Goal: Task Accomplishment & Management: Use online tool/utility

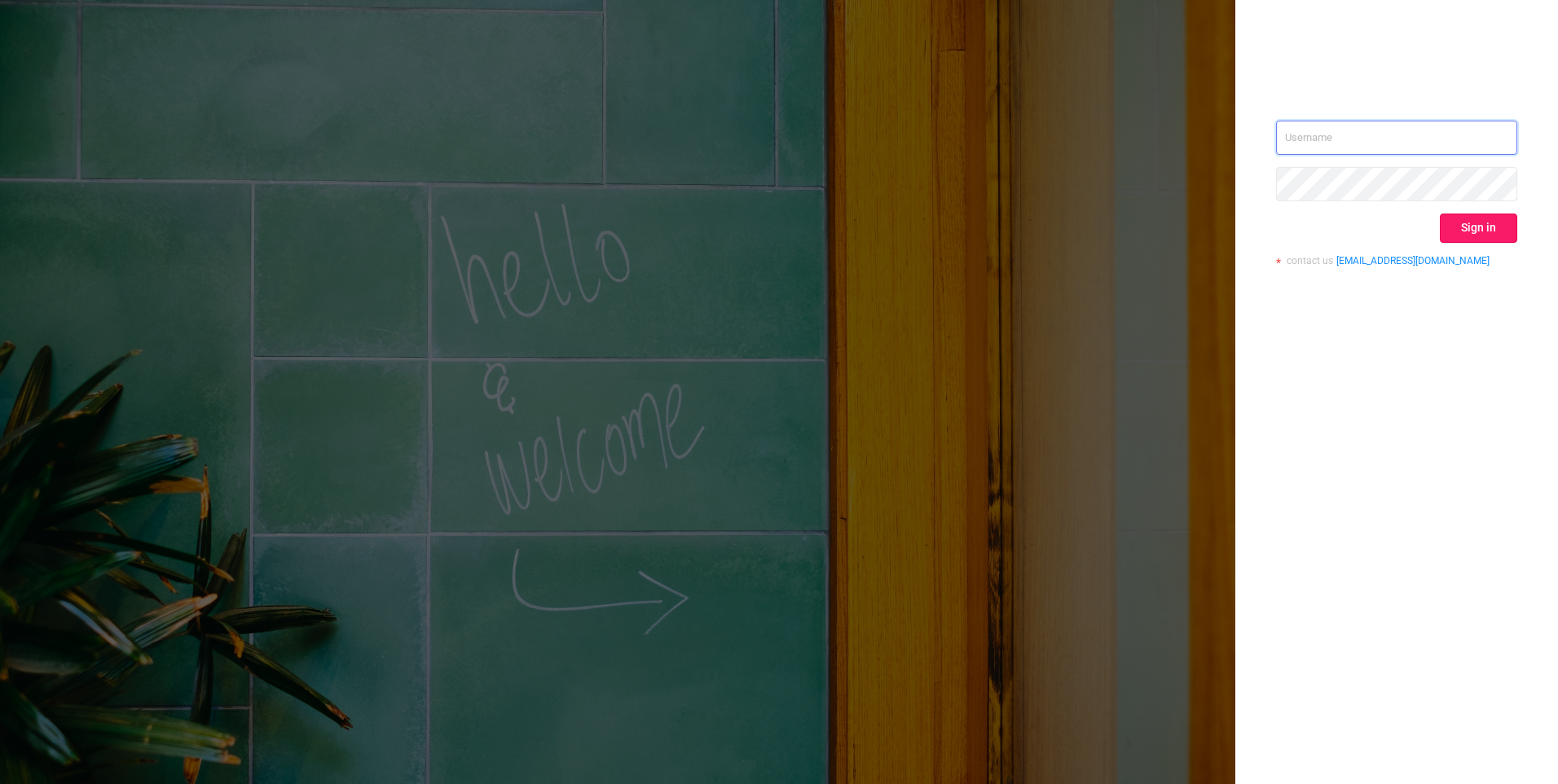
type input "[EMAIL_ADDRESS][DOMAIN_NAME]"
click at [1495, 230] on button "Sign in" at bounding box center [1479, 228] width 77 height 29
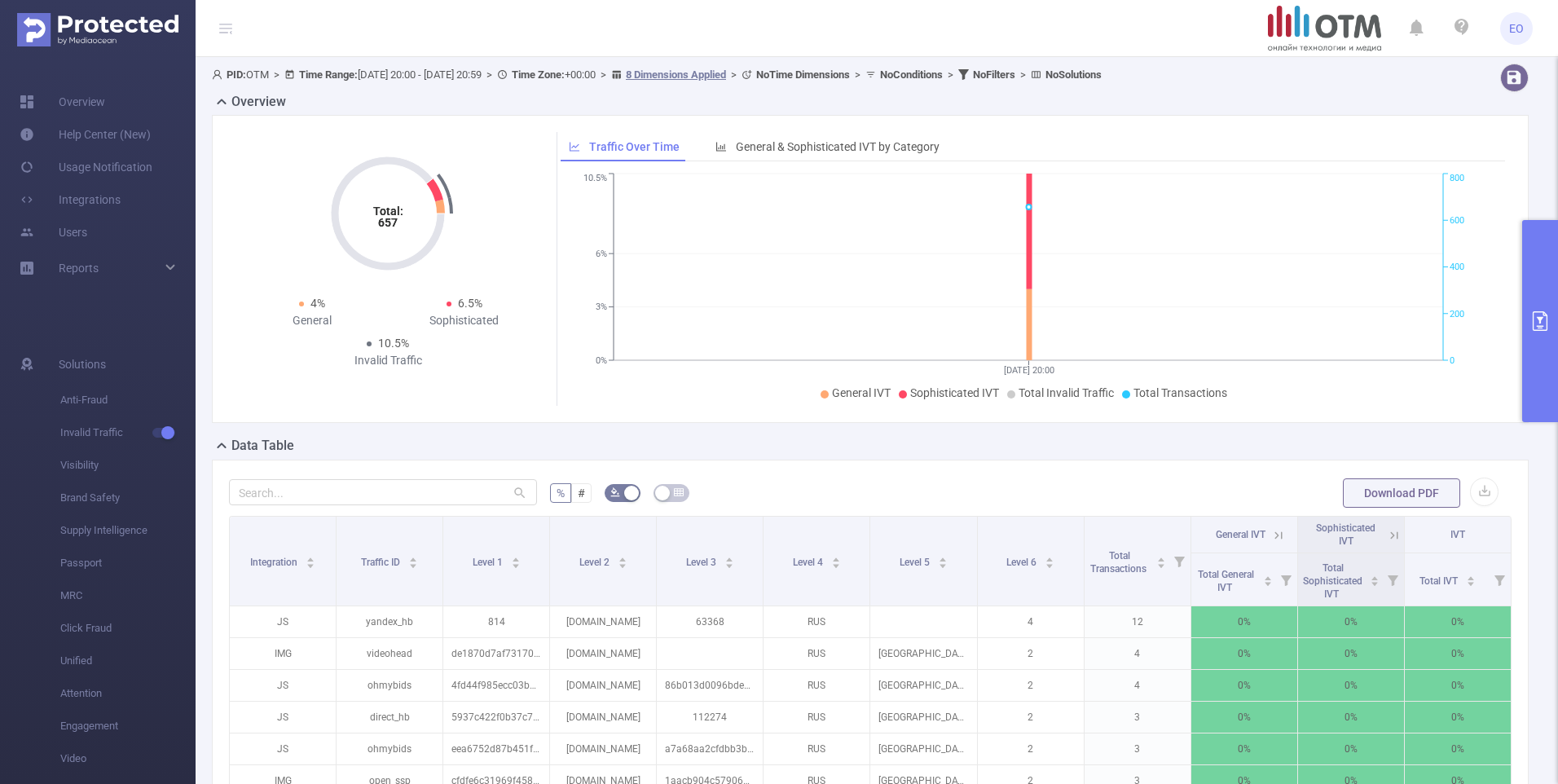
click at [1532, 275] on button "primary" at bounding box center [1540, 320] width 36 height 202
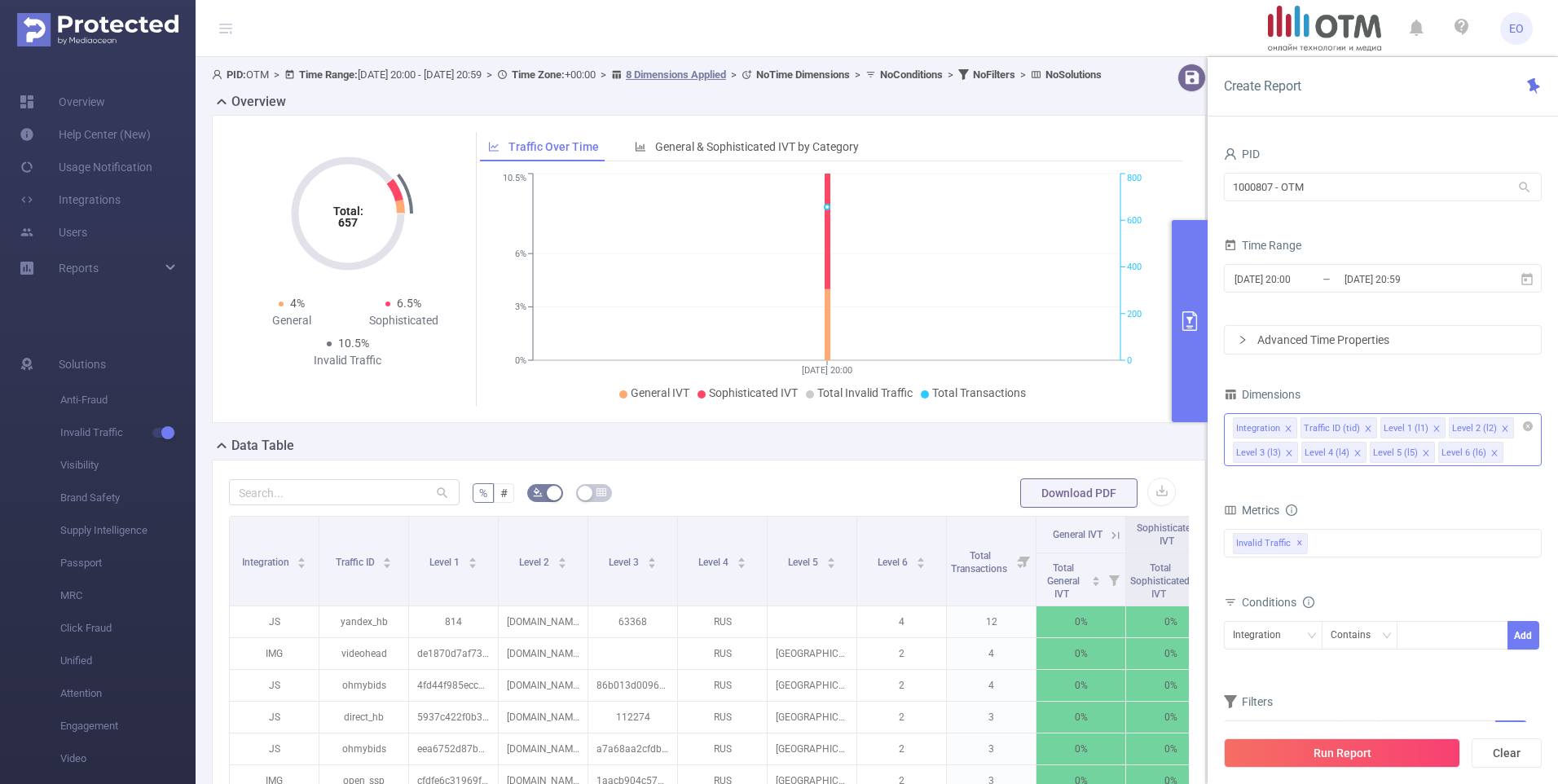
click at [1286, 427] on icon "icon: close" at bounding box center [1289, 429] width 9 height 9
click at [1366, 426] on icon "icon: close" at bounding box center [1370, 429] width 9 height 9
click at [1326, 287] on input "[DATE] 20:00" at bounding box center [1298, 279] width 132 height 22
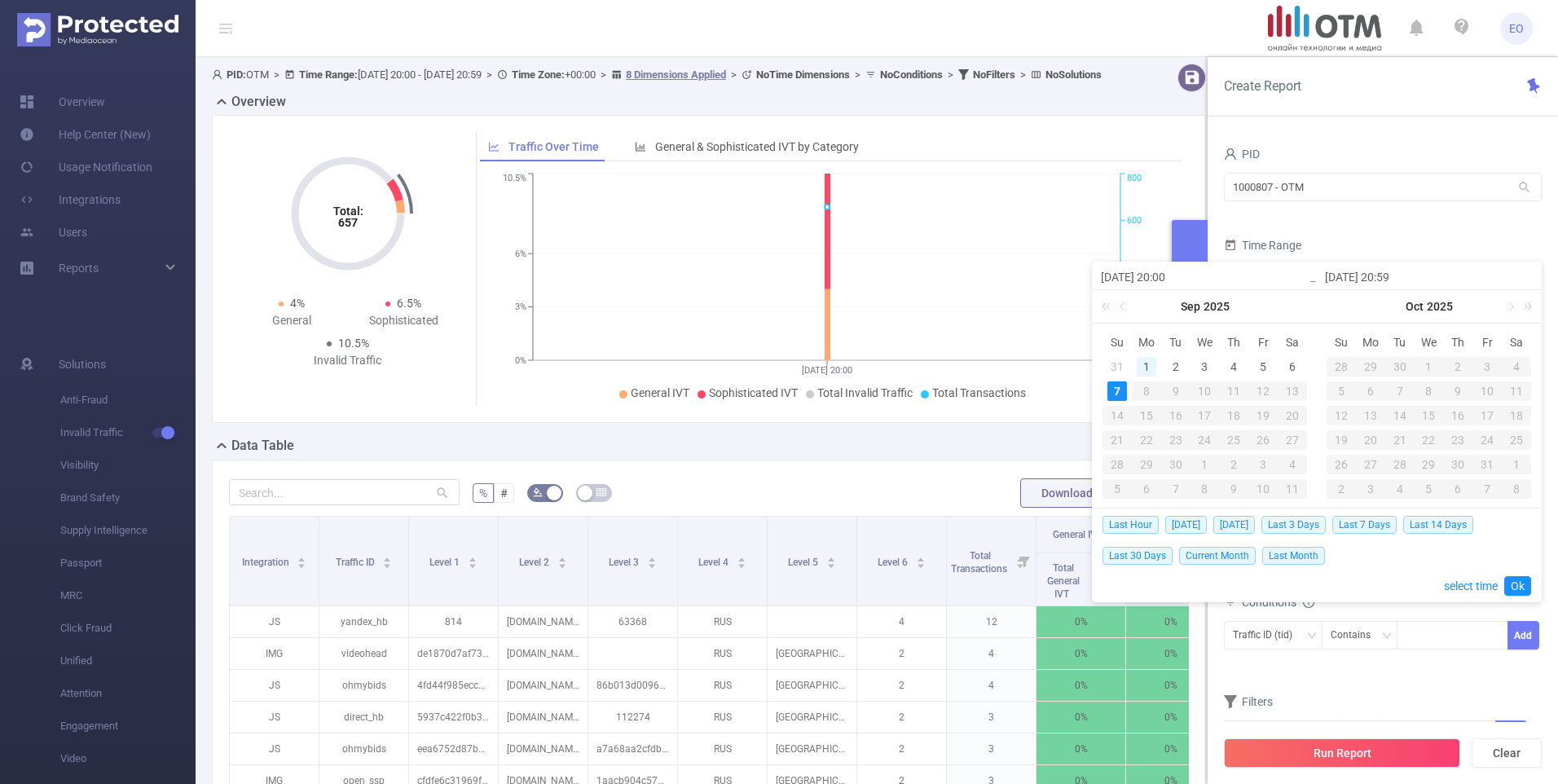
click at [1144, 359] on div "1" at bounding box center [1146, 366] width 20 height 20
click at [1121, 394] on div "7" at bounding box center [1117, 391] width 20 height 20
type input "[DATE] 20:00"
click at [1519, 586] on link "Ok" at bounding box center [1518, 586] width 27 height 20
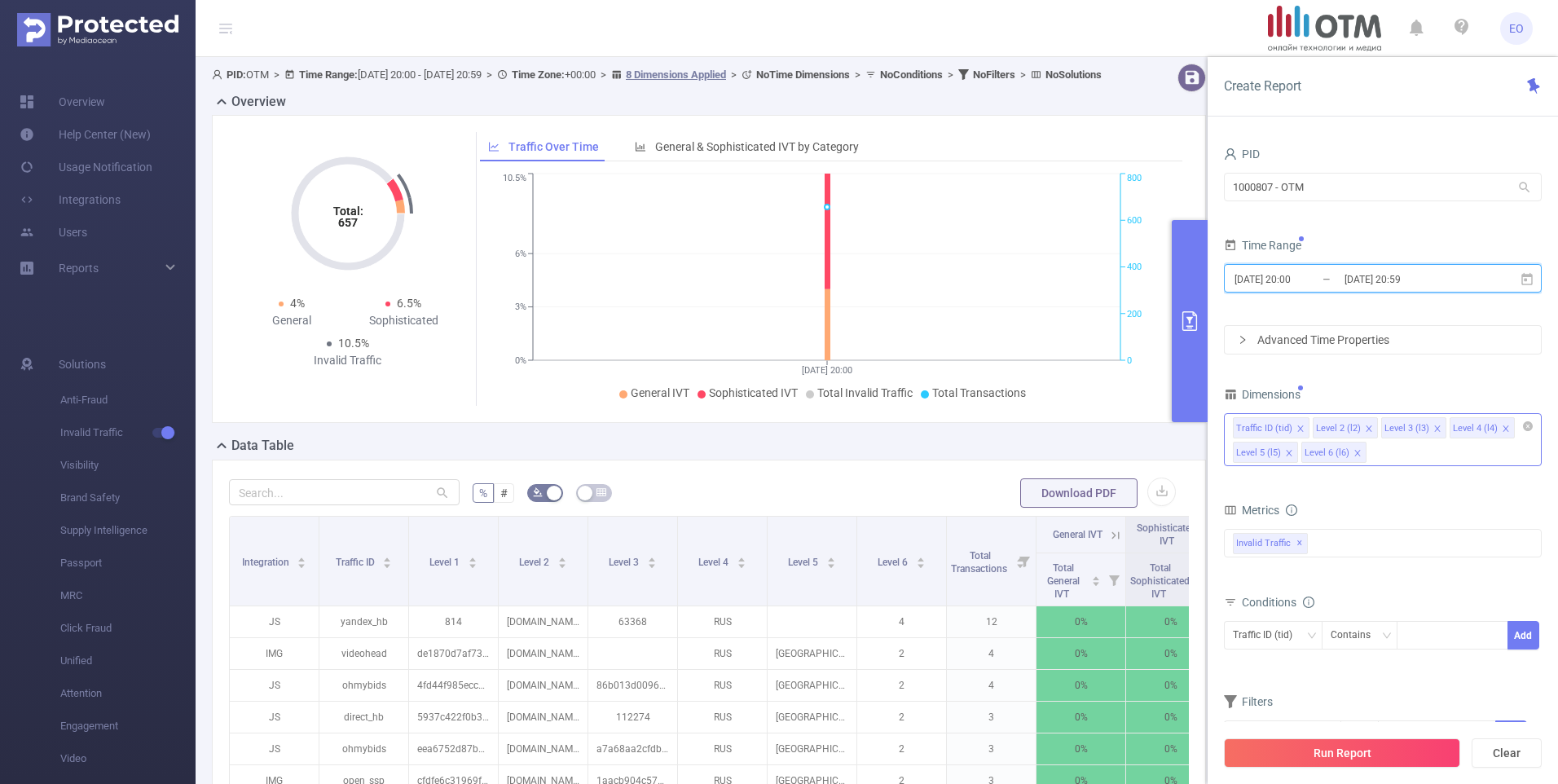
click at [1434, 426] on icon "icon: close" at bounding box center [1438, 429] width 9 height 9
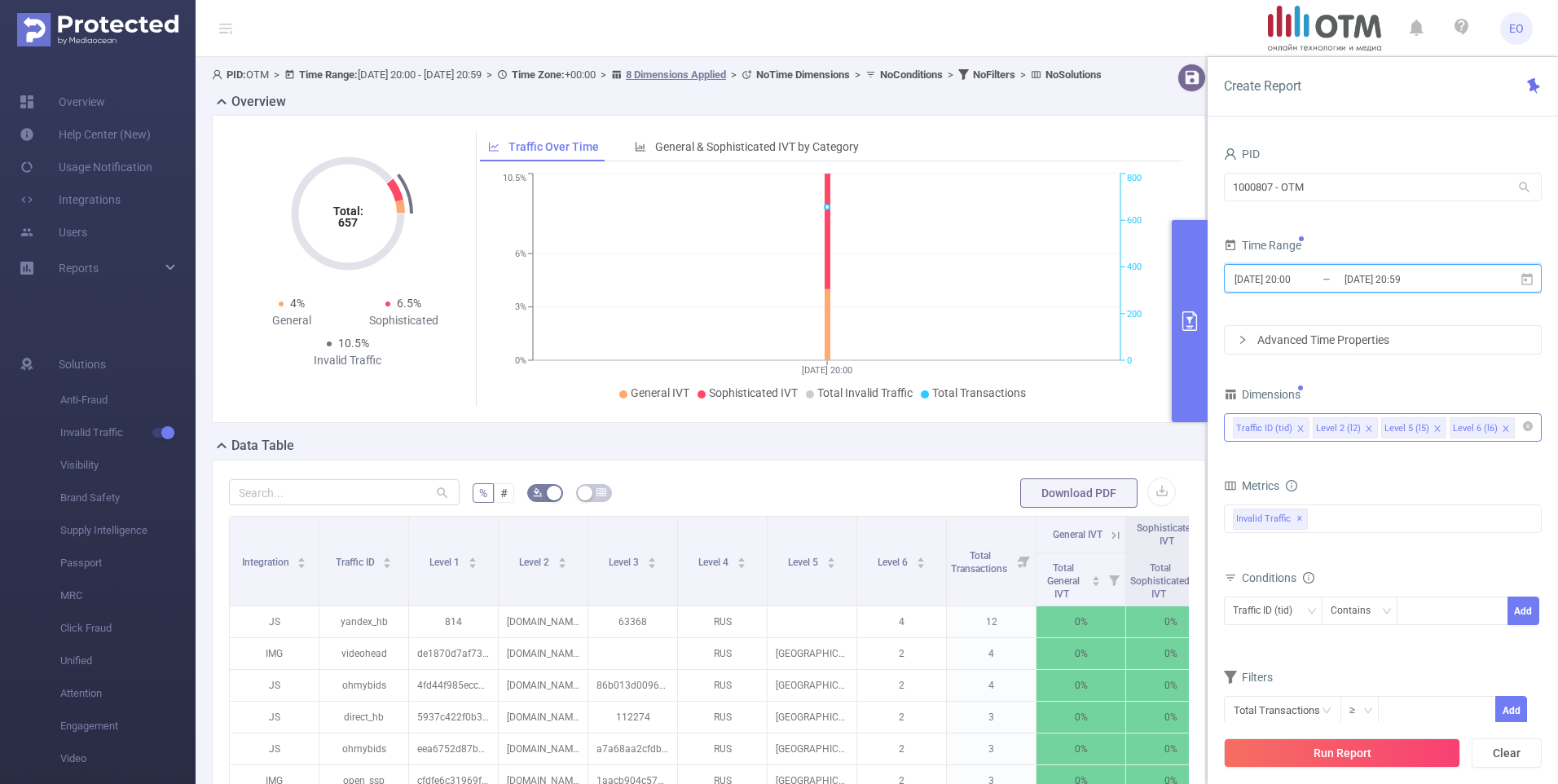
click at [1434, 426] on icon "icon: close" at bounding box center [1438, 429] width 9 height 9
click at [1354, 747] on button "Run Report" at bounding box center [1343, 753] width 237 height 29
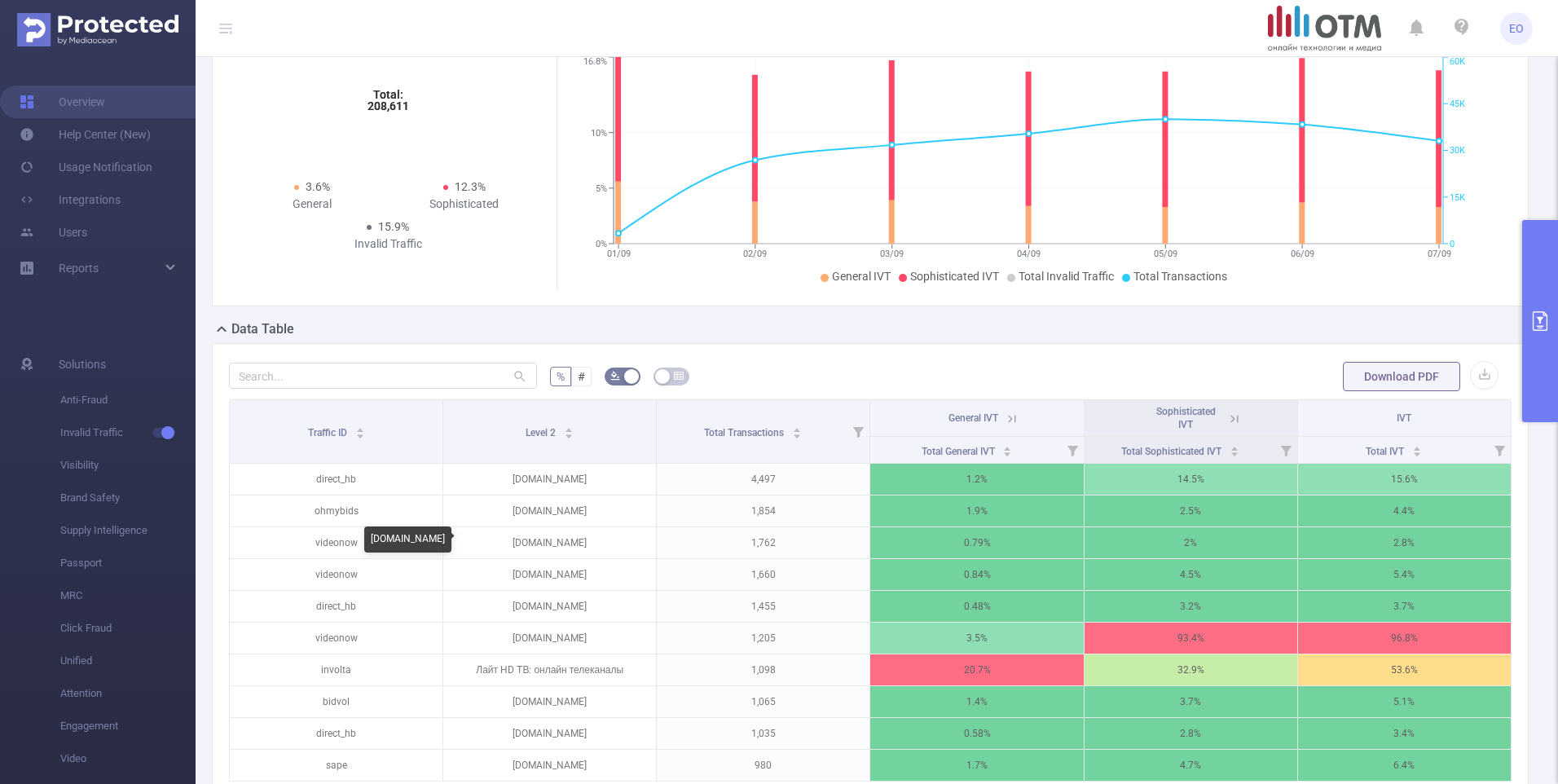
scroll to position [244, 0]
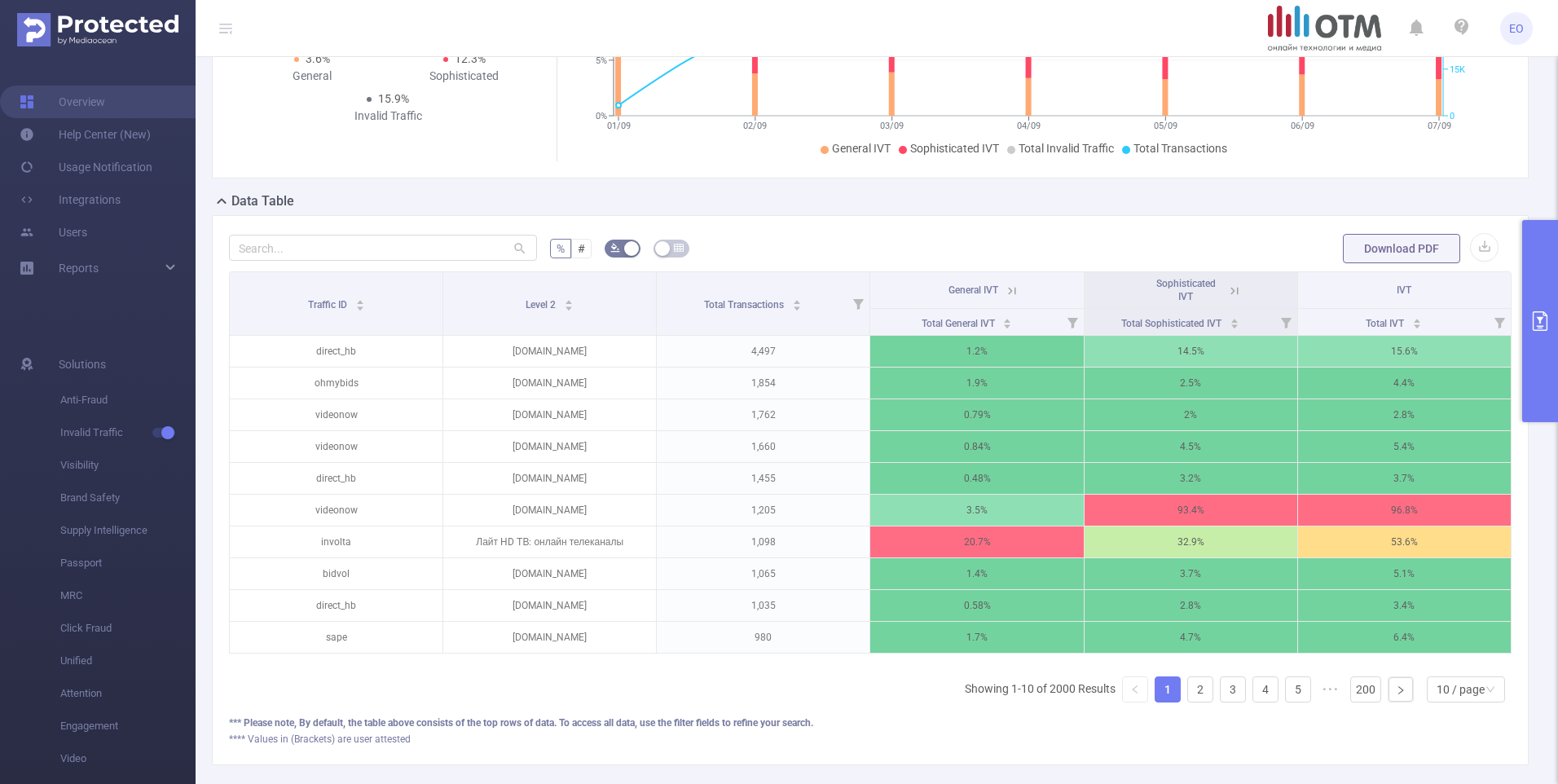
click at [1549, 307] on button "primary" at bounding box center [1540, 320] width 36 height 202
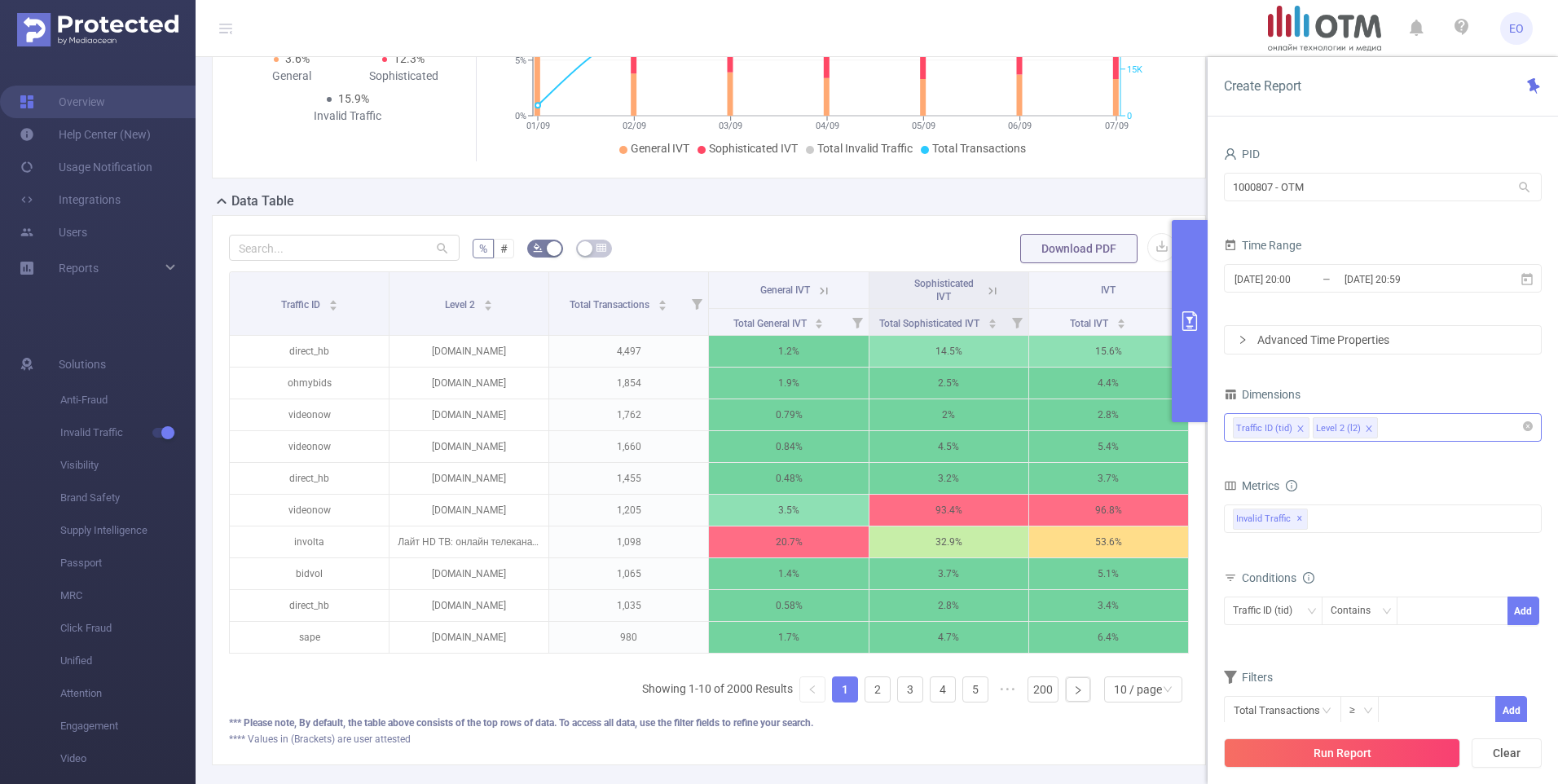
click at [1367, 426] on icon "icon: close" at bounding box center [1368, 428] width 6 height 6
click at [1328, 754] on button "Run Report" at bounding box center [1343, 753] width 237 height 29
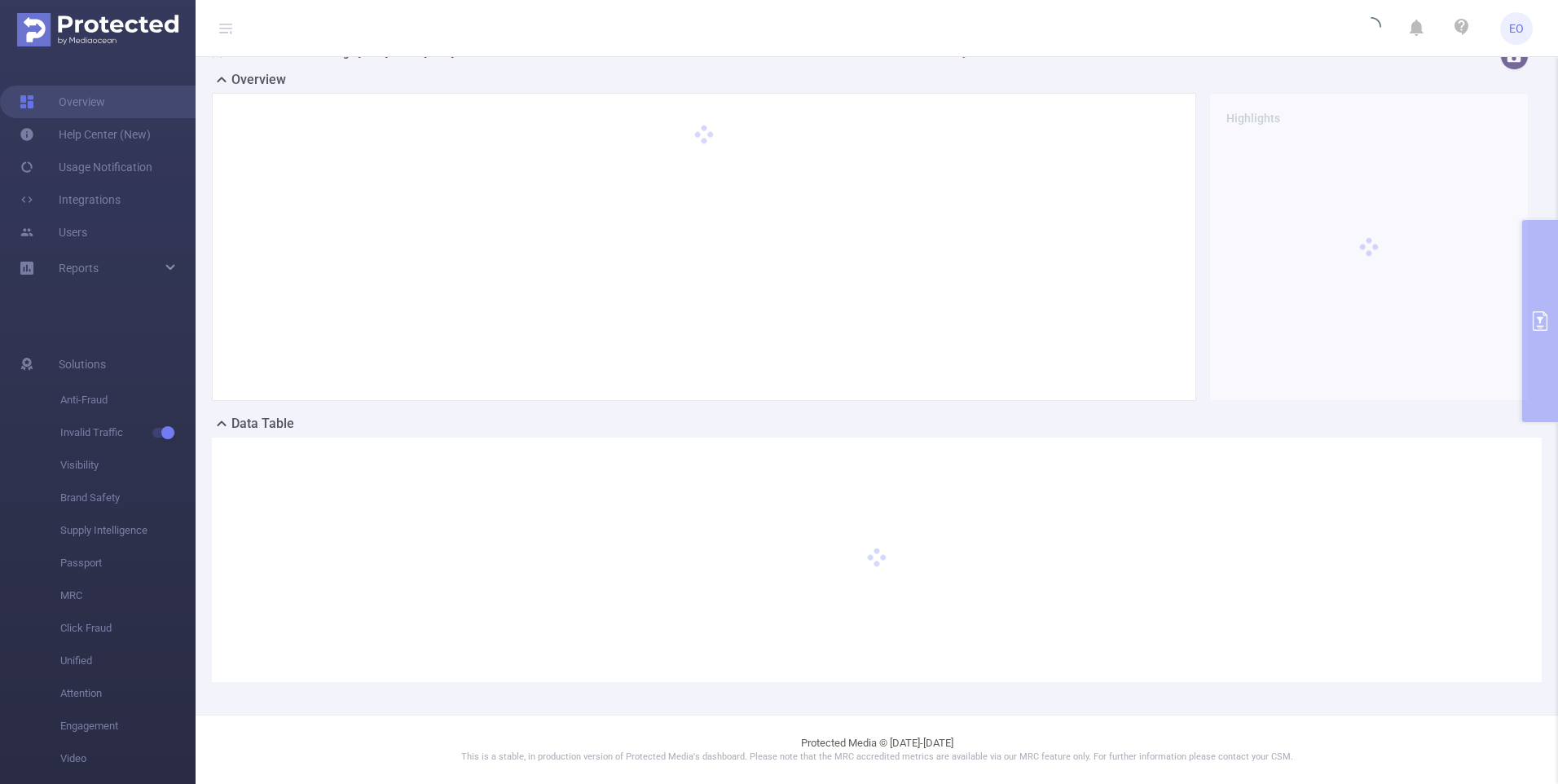
scroll to position [22, 0]
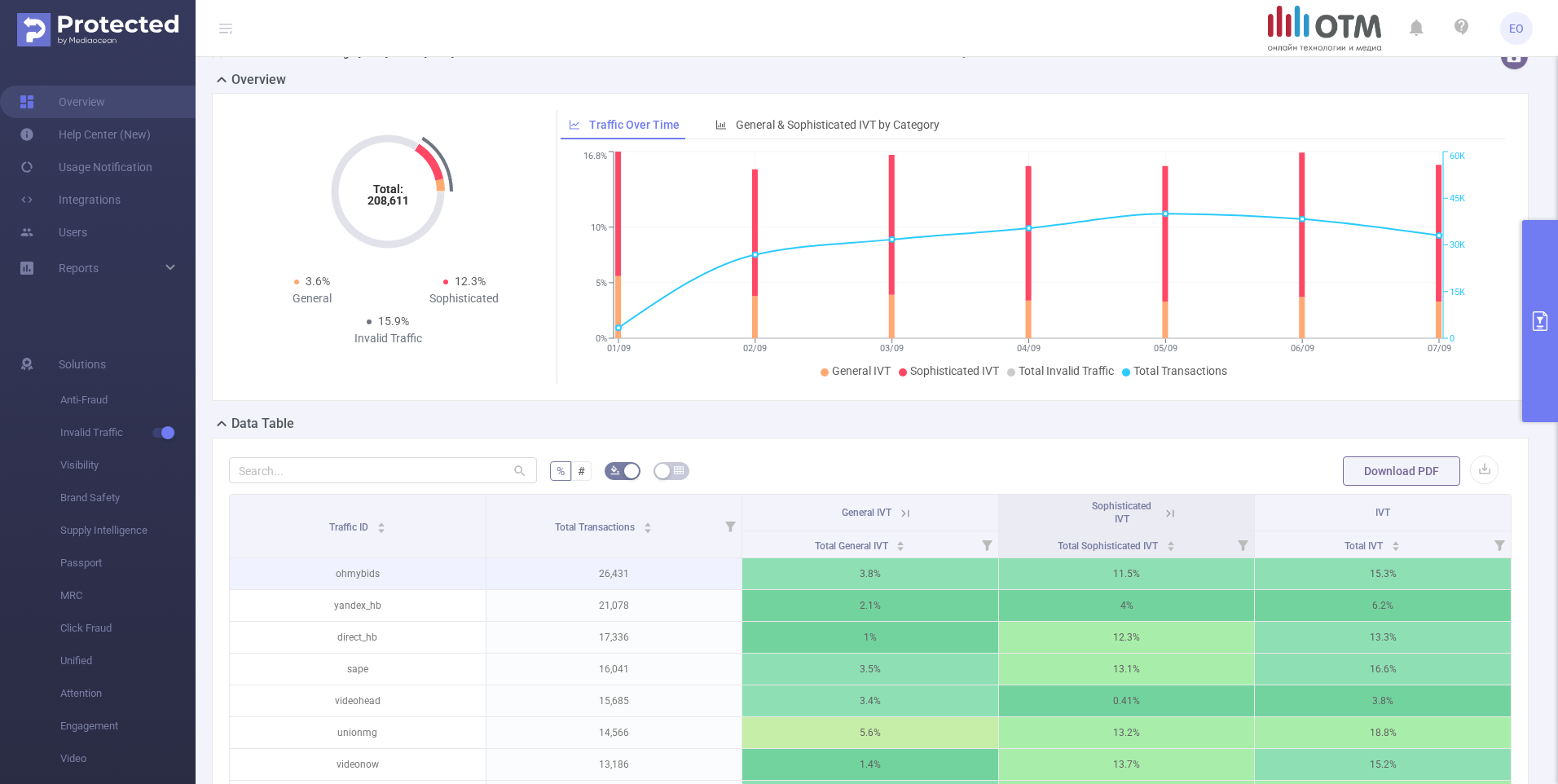
scroll to position [340, 0]
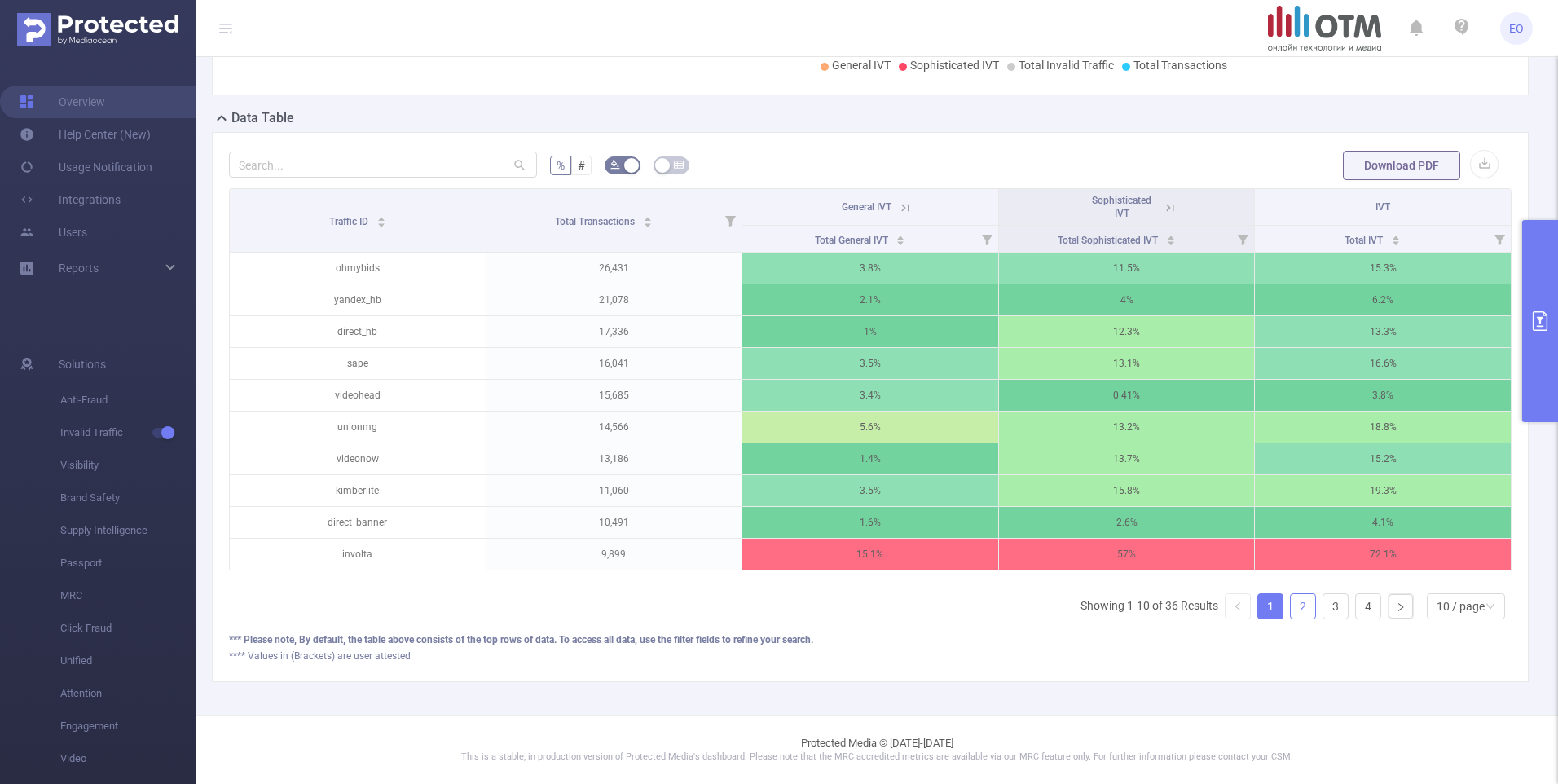
click at [1293, 607] on link "2" at bounding box center [1303, 606] width 25 height 25
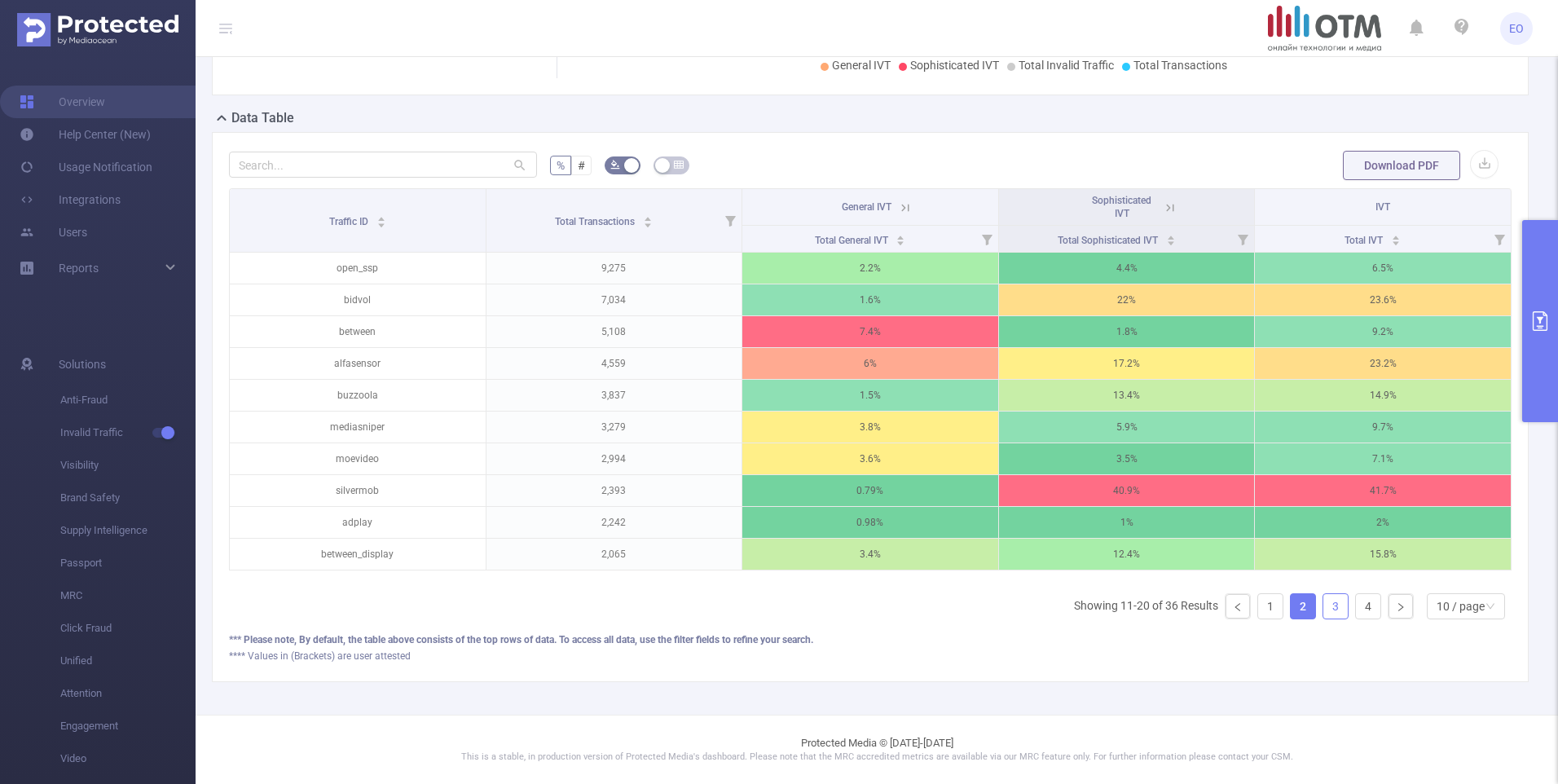
click at [1324, 605] on link "3" at bounding box center [1336, 606] width 25 height 25
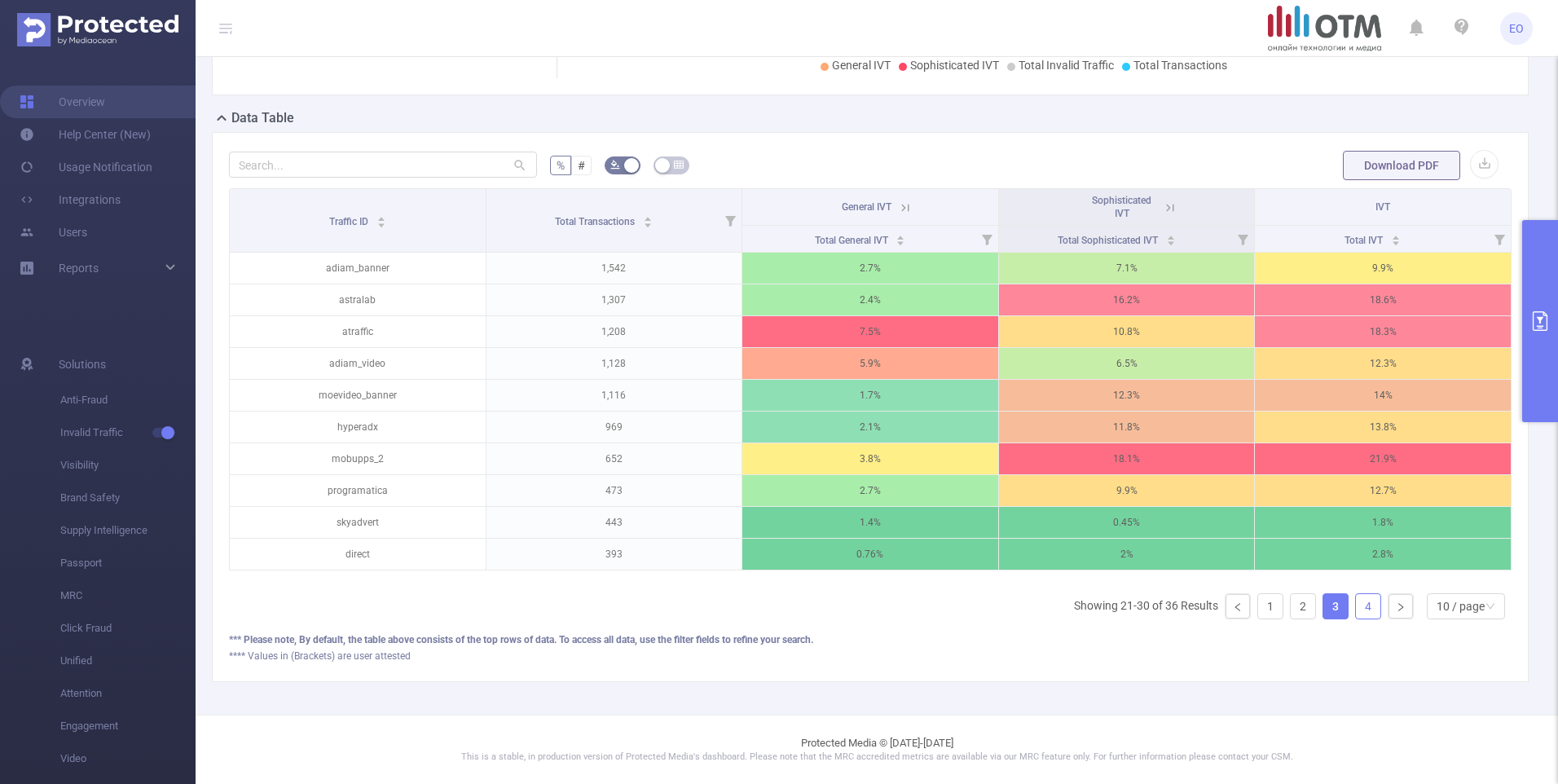
click at [1360, 602] on link "4" at bounding box center [1368, 606] width 25 height 25
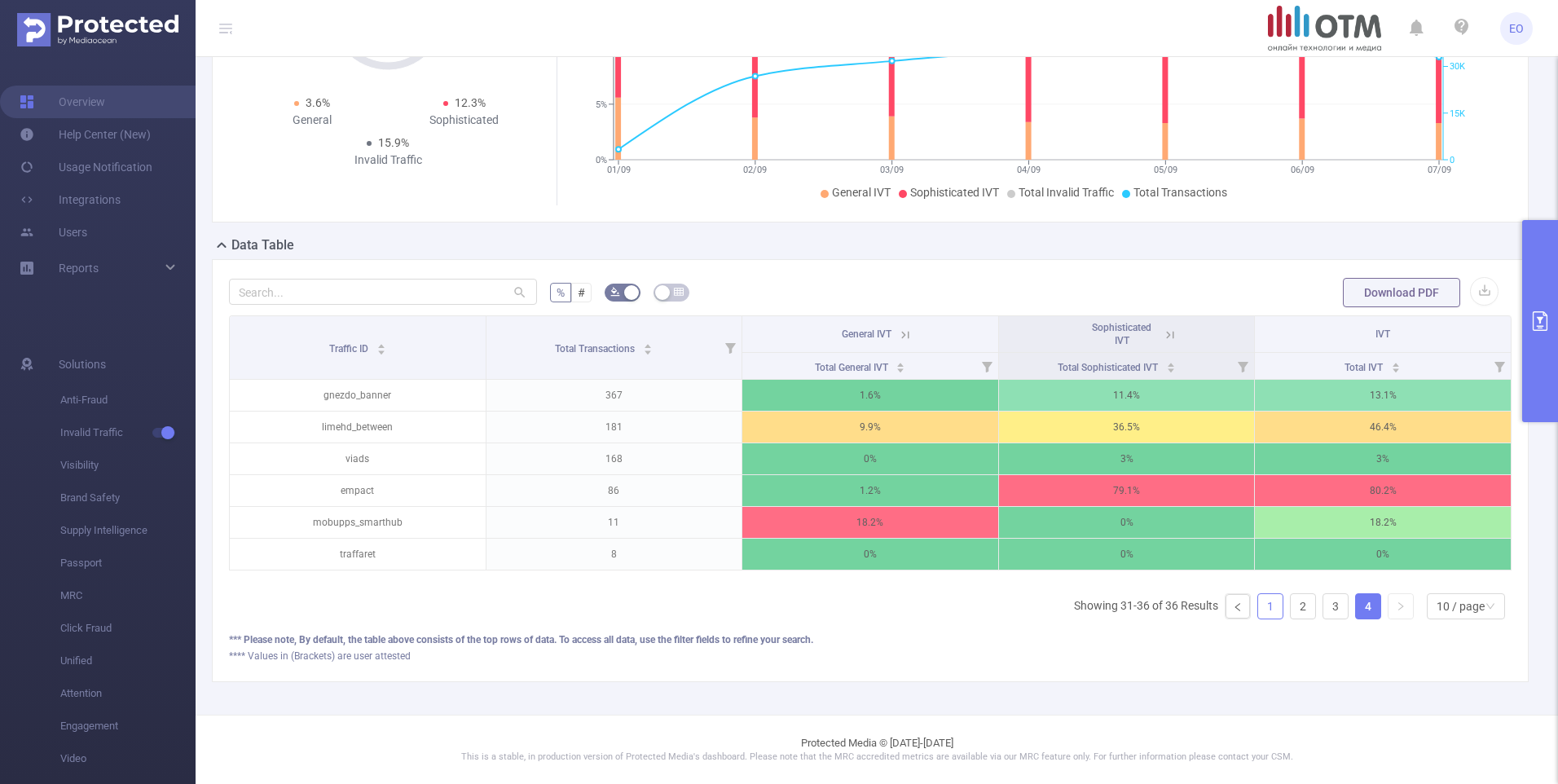
click at [1258, 607] on link "1" at bounding box center [1270, 606] width 25 height 25
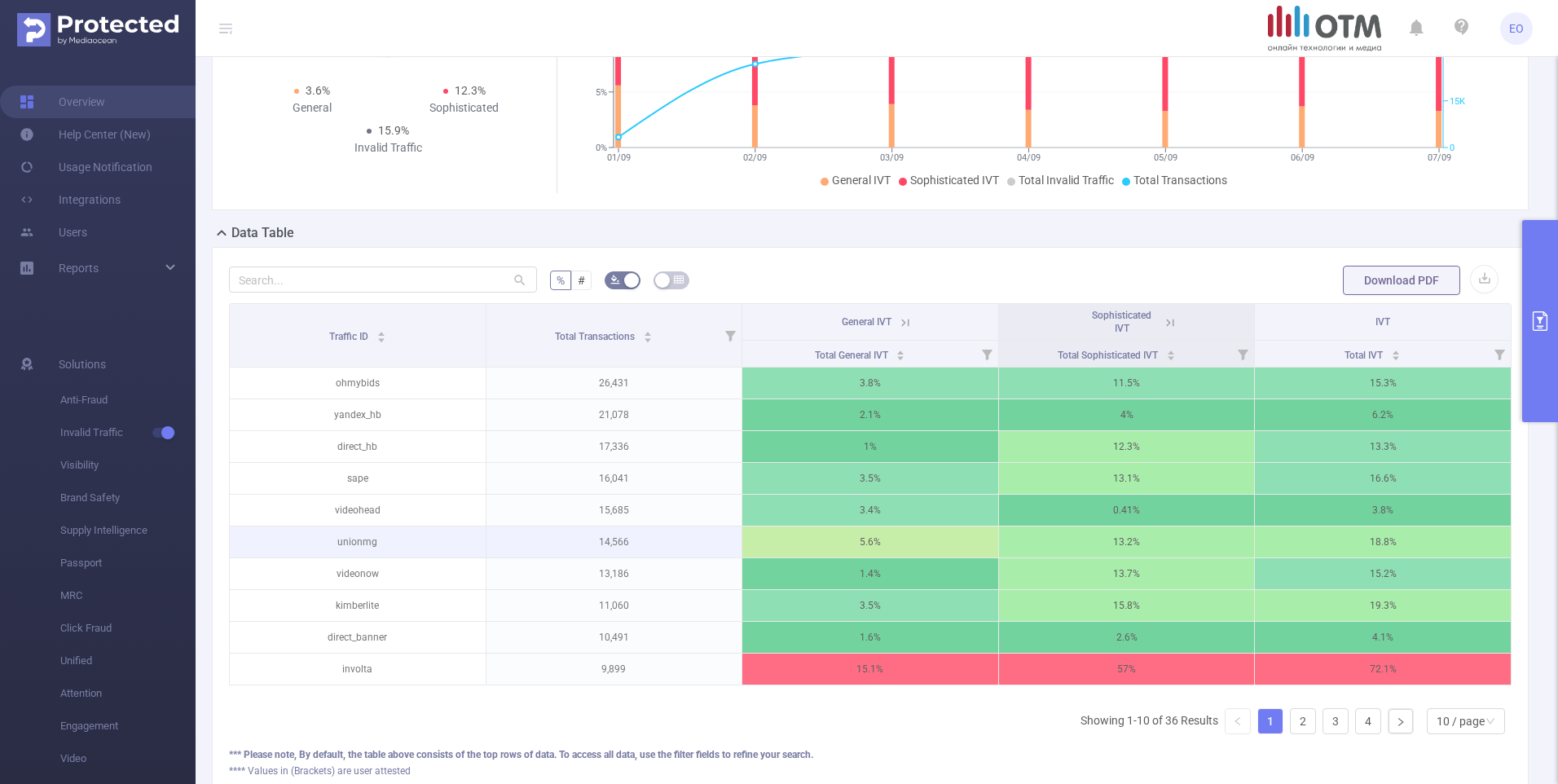
scroll to position [295, 0]
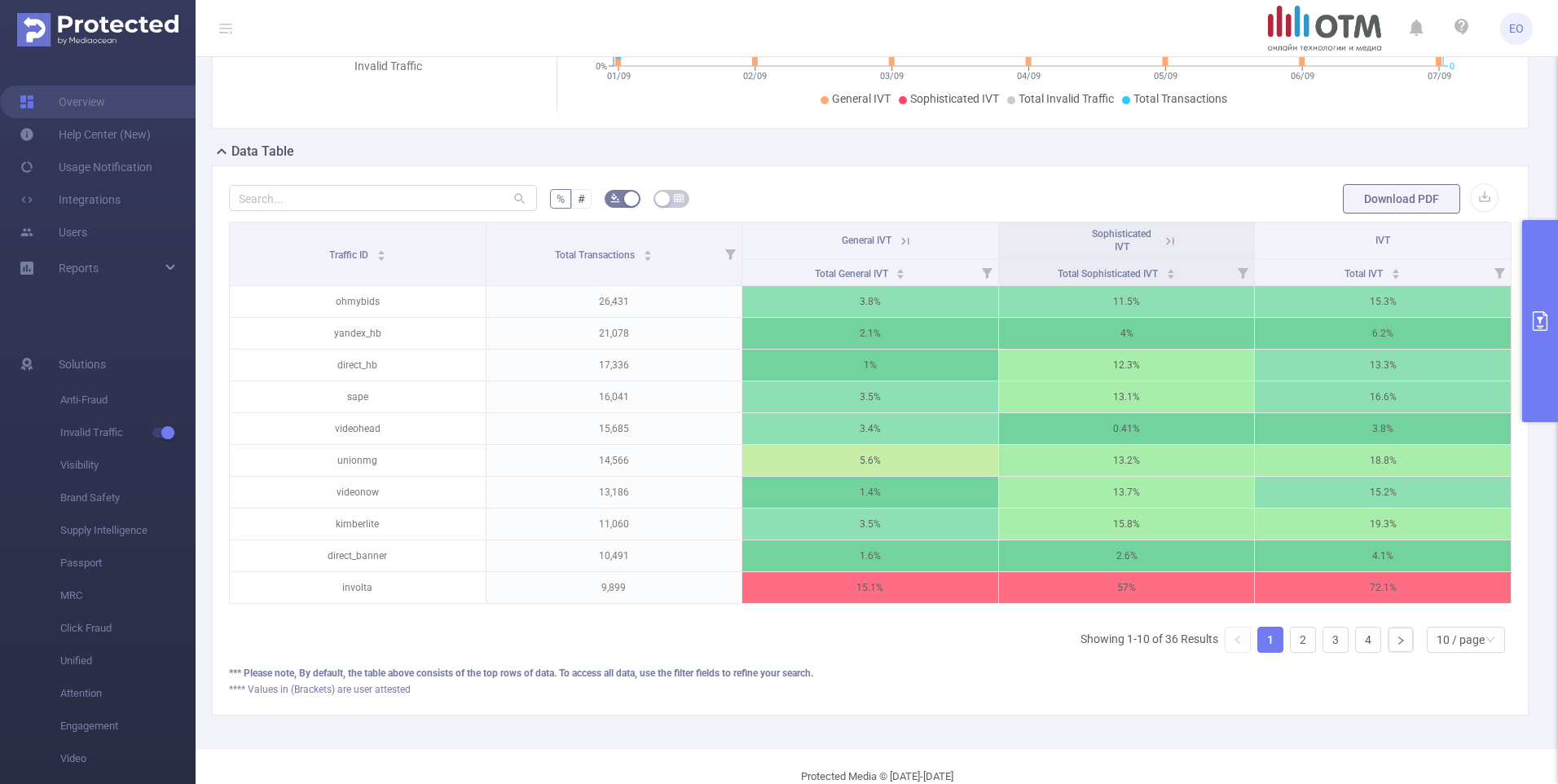
click at [1551, 311] on button "primary" at bounding box center [1540, 320] width 36 height 202
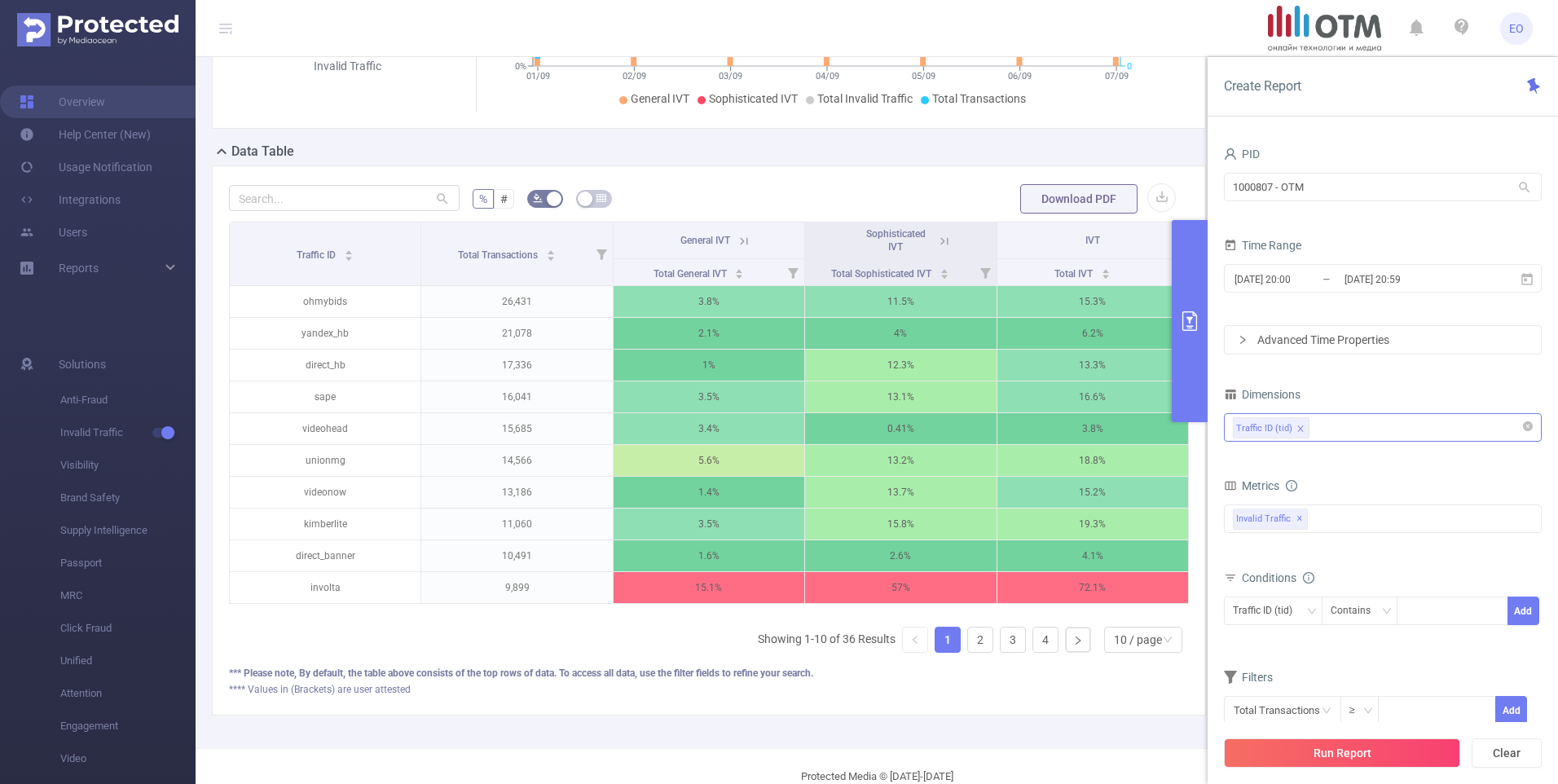
click at [1351, 416] on div "Traffic ID (tid)" at bounding box center [1383, 427] width 300 height 27
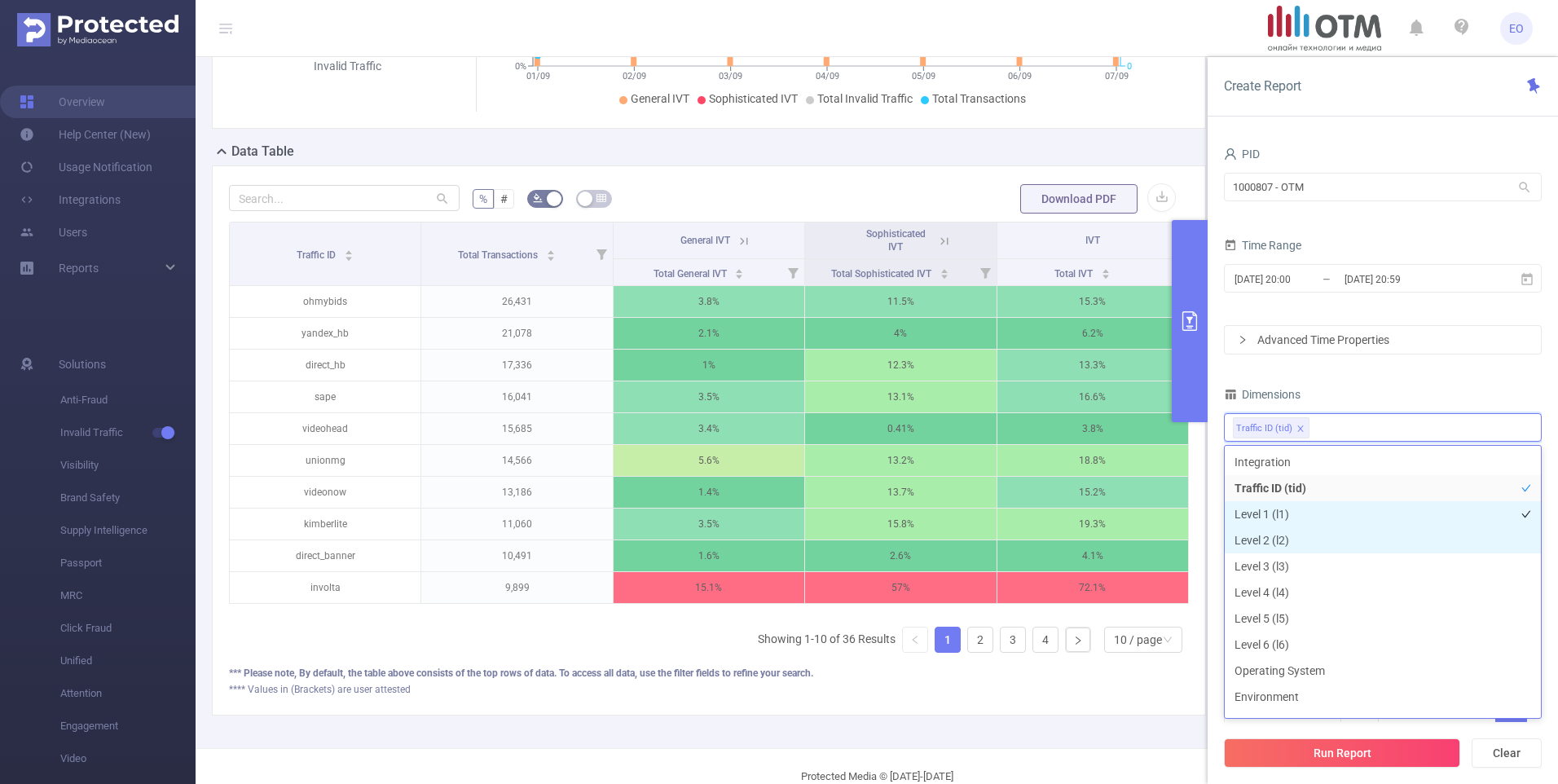
drag, startPoint x: 1317, startPoint y: 535, endPoint x: 1337, endPoint y: 508, distance: 33.6
click at [1317, 536] on li "Level 2 (l2)" at bounding box center [1383, 540] width 316 height 26
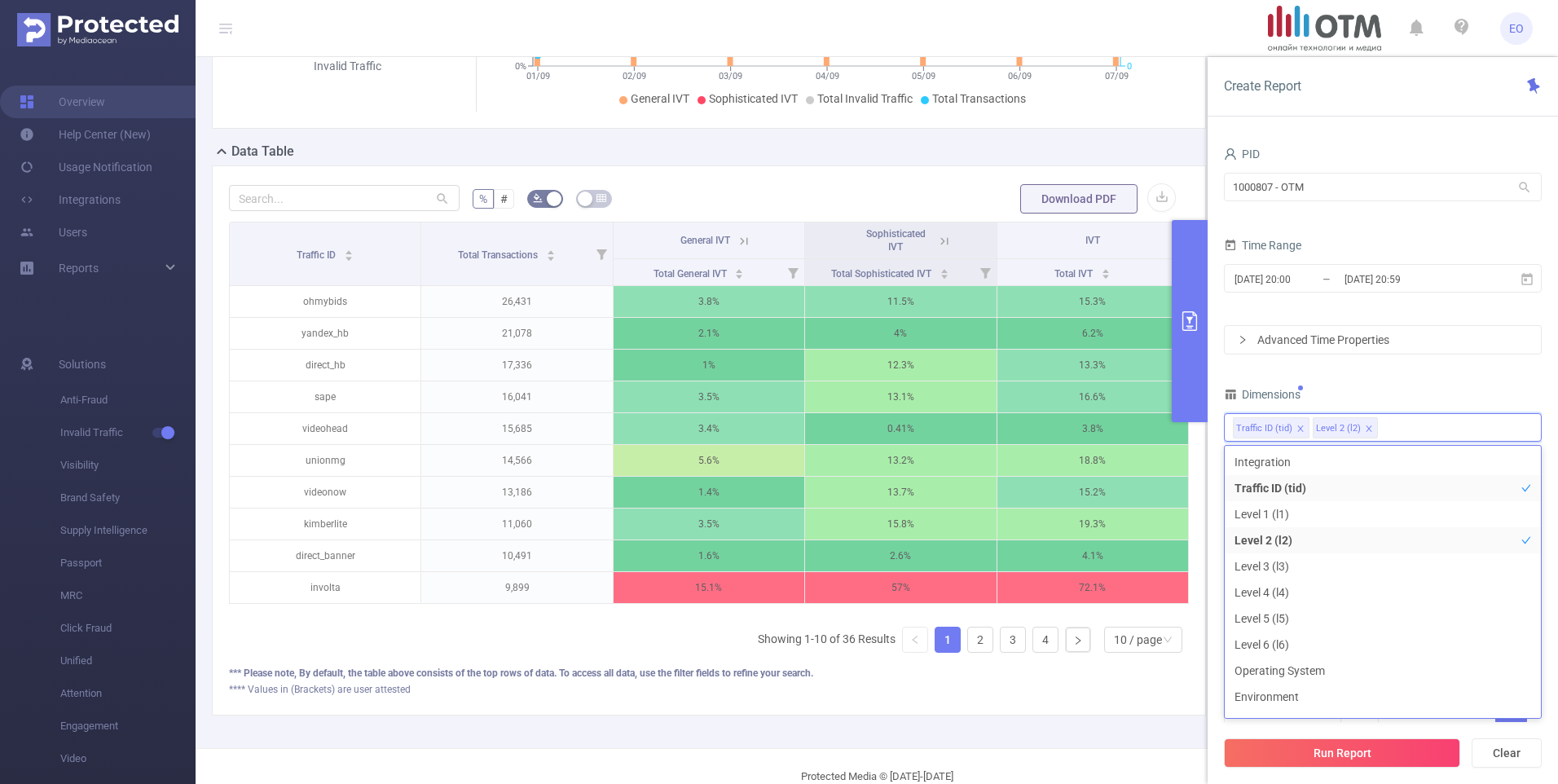
click at [1389, 386] on div "Dimensions" at bounding box center [1383, 397] width 318 height 27
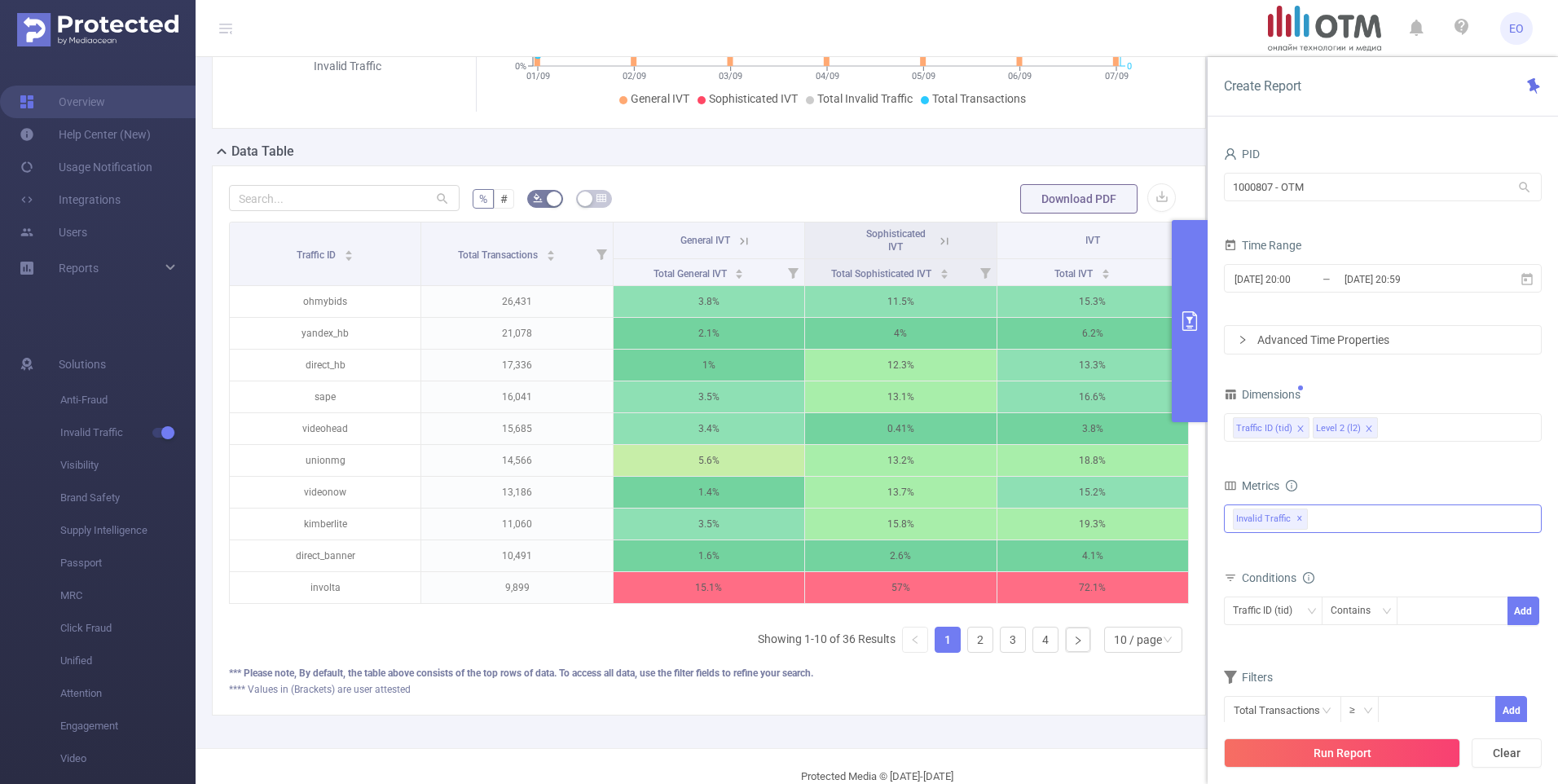
click at [1341, 523] on div "Invalid Traffic ✕" at bounding box center [1383, 519] width 318 height 29
click at [1309, 528] on strong "Anti-Fraud" at bounding box center [1293, 525] width 56 height 13
click at [1344, 752] on button "Run Report" at bounding box center [1343, 753] width 237 height 29
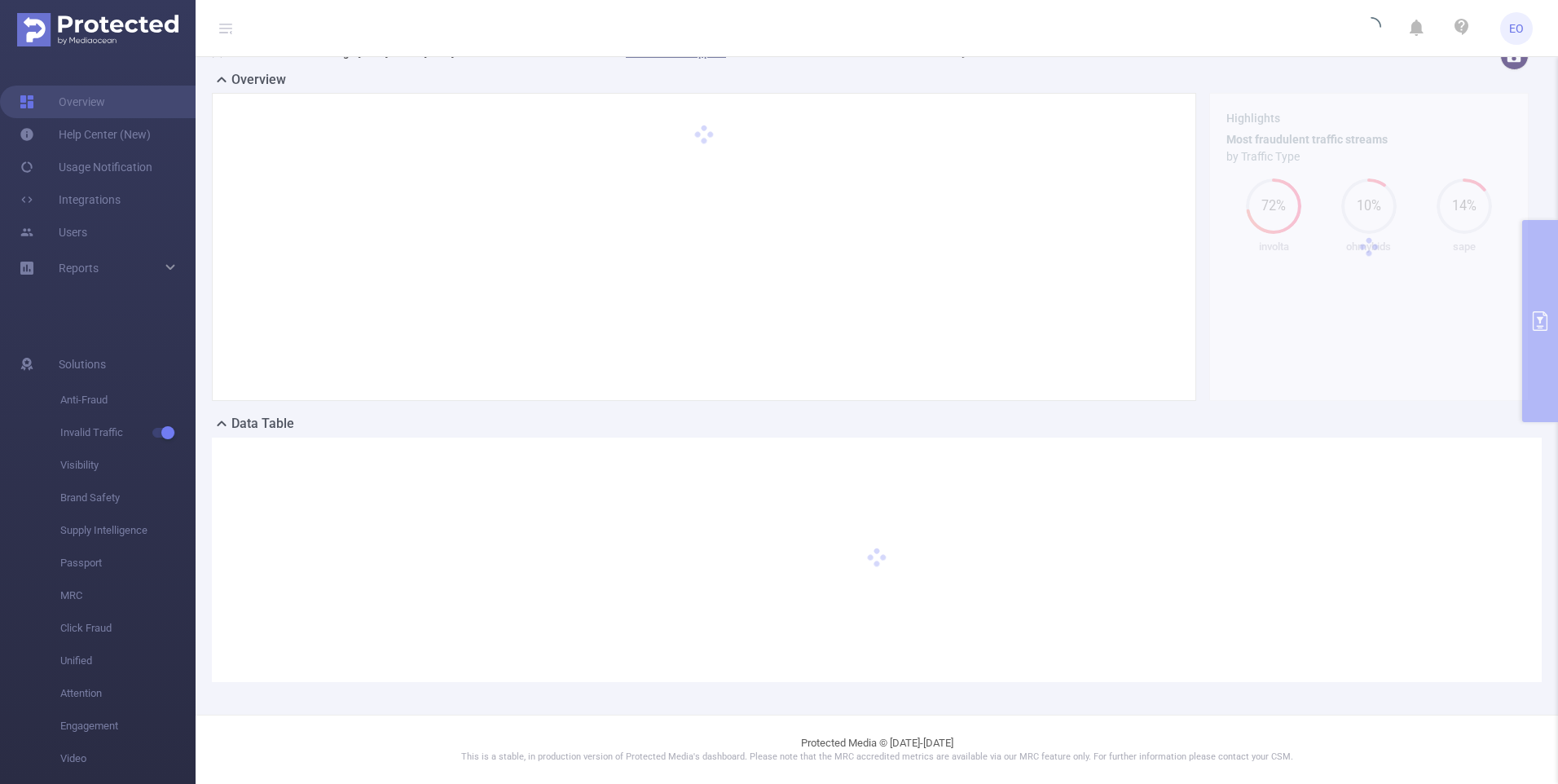
scroll to position [22, 0]
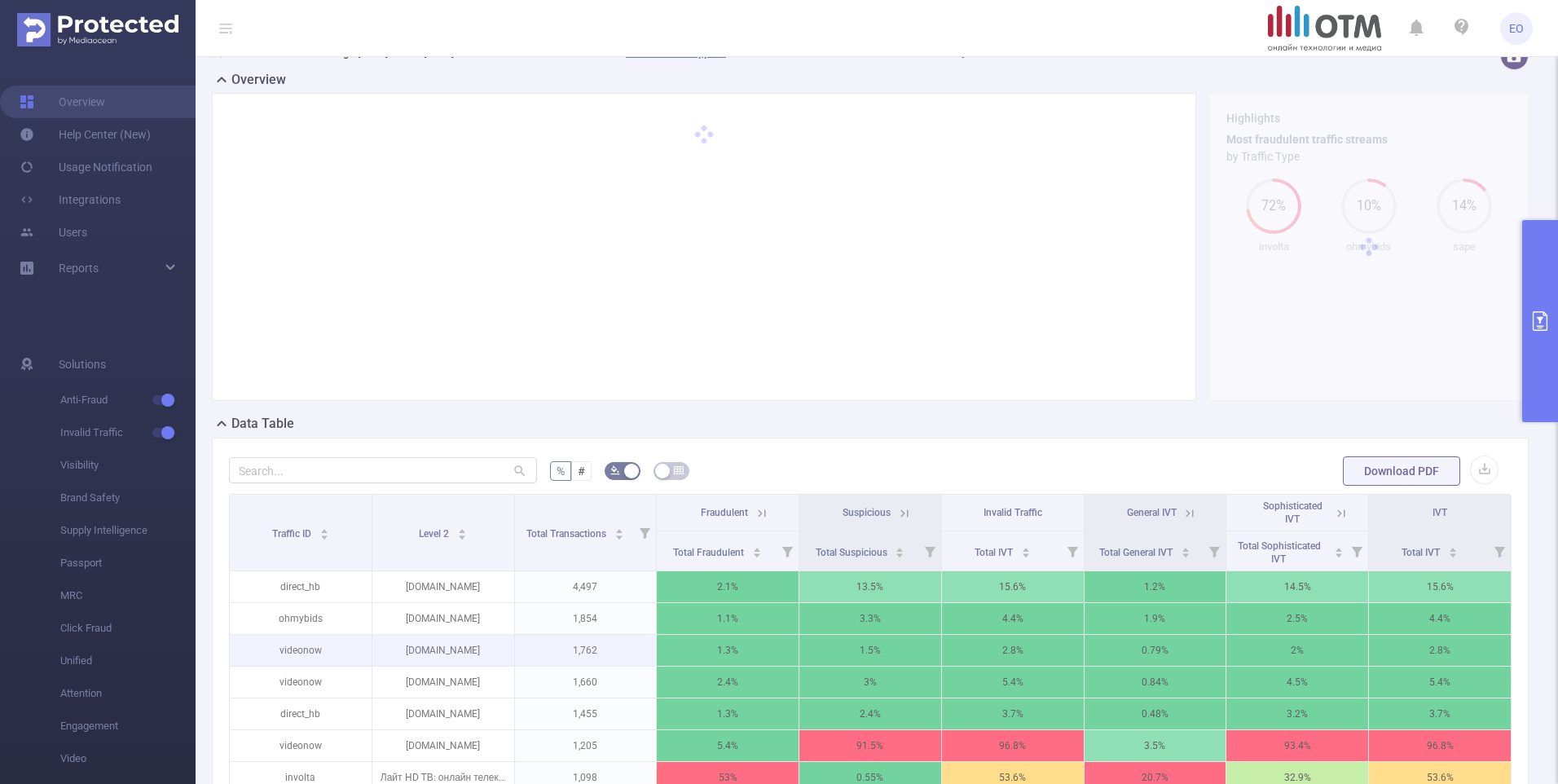
scroll to position [185, 0]
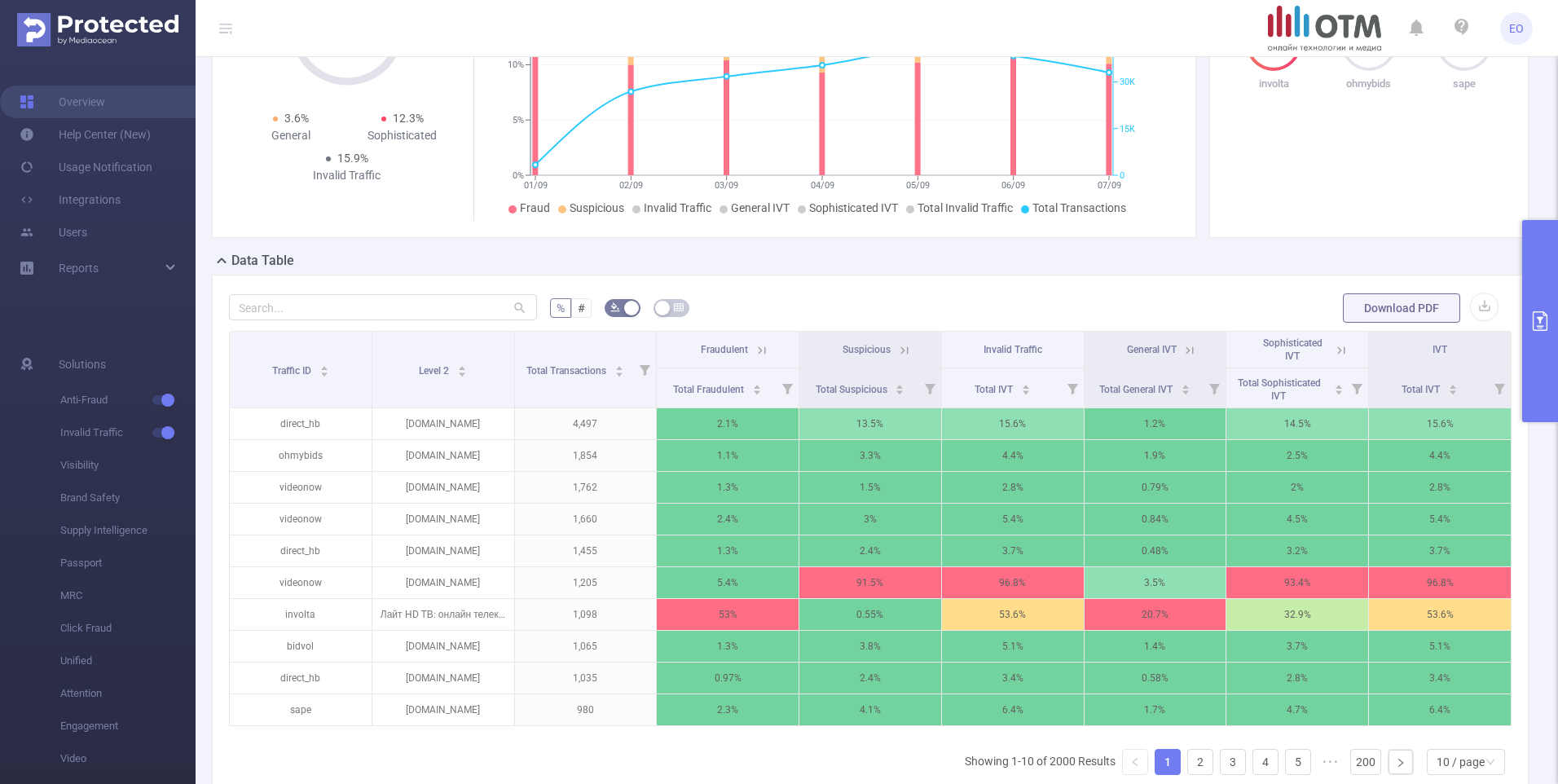
click at [1540, 328] on icon "primary" at bounding box center [1540, 321] width 14 height 20
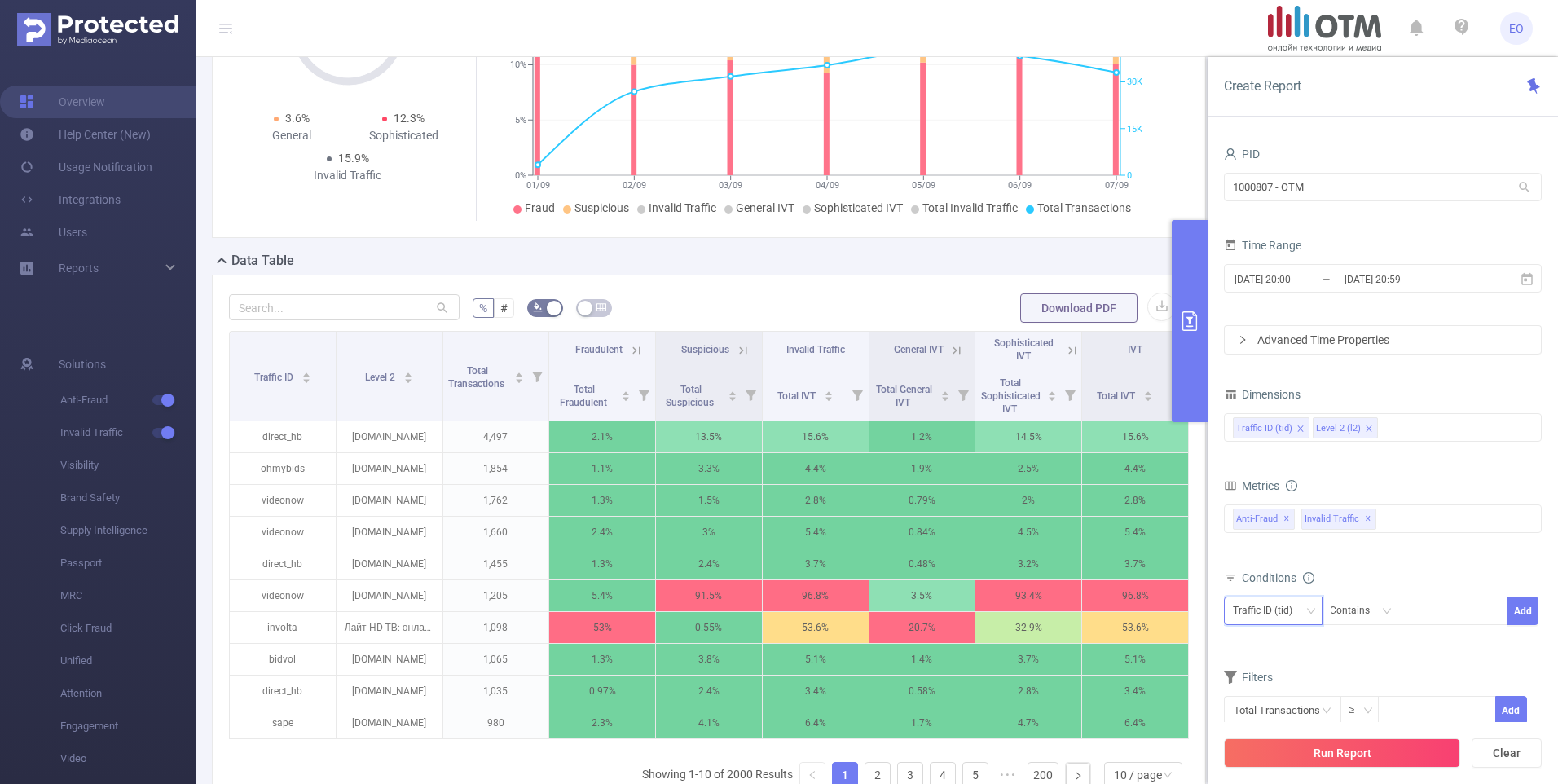
click at [1283, 612] on div "Traffic ID (tid)" at bounding box center [1268, 611] width 71 height 27
click at [1382, 581] on div "Conditions" at bounding box center [1383, 580] width 318 height 27
click at [1378, 609] on div "Contains" at bounding box center [1356, 611] width 51 height 27
click at [1345, 668] on li "Is" at bounding box center [1375, 671] width 108 height 26
click at [1452, 598] on div at bounding box center [1452, 611] width 94 height 27
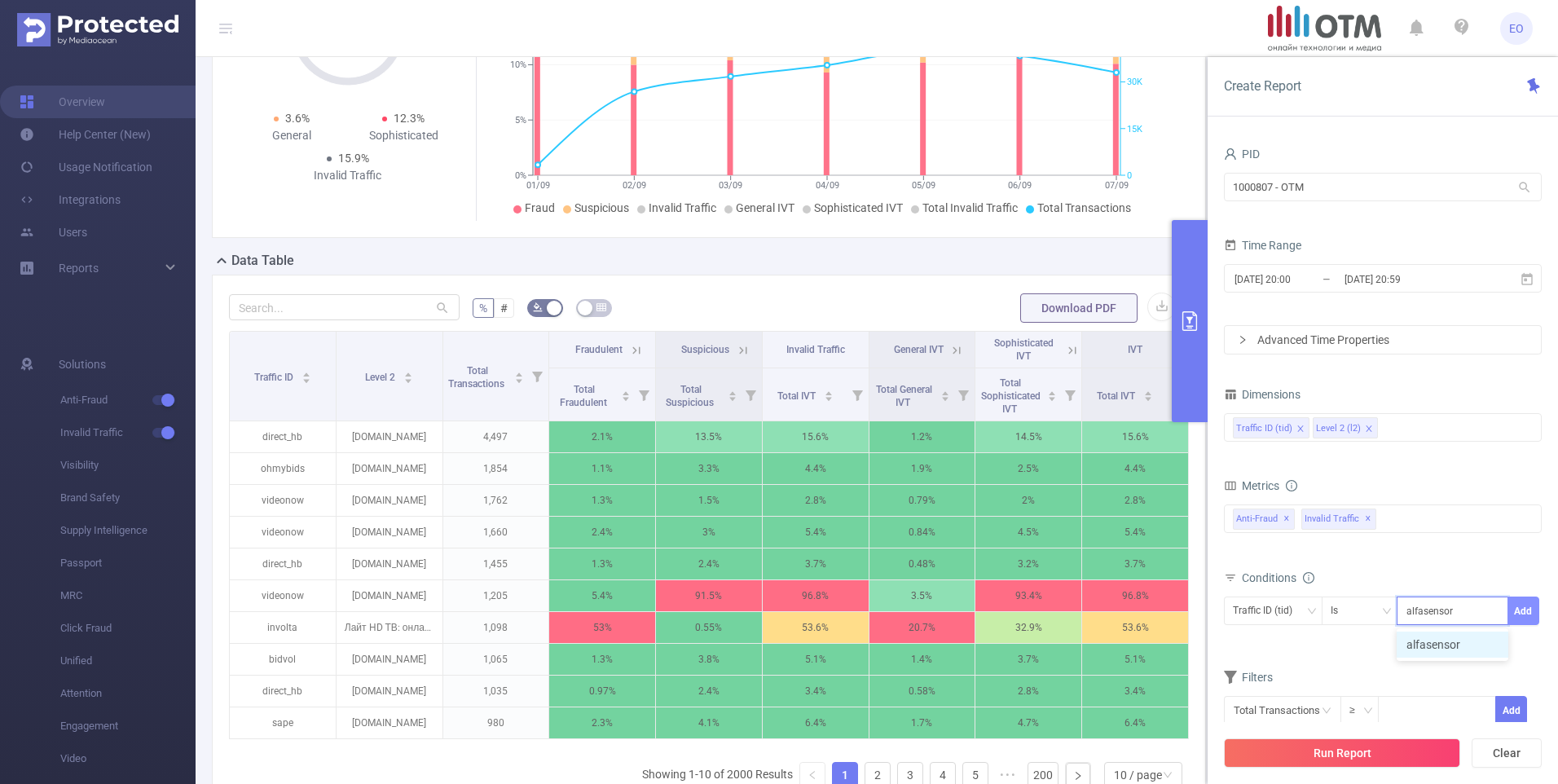
type input "alfasensor"
click at [1521, 611] on button "Add" at bounding box center [1523, 611] width 32 height 29
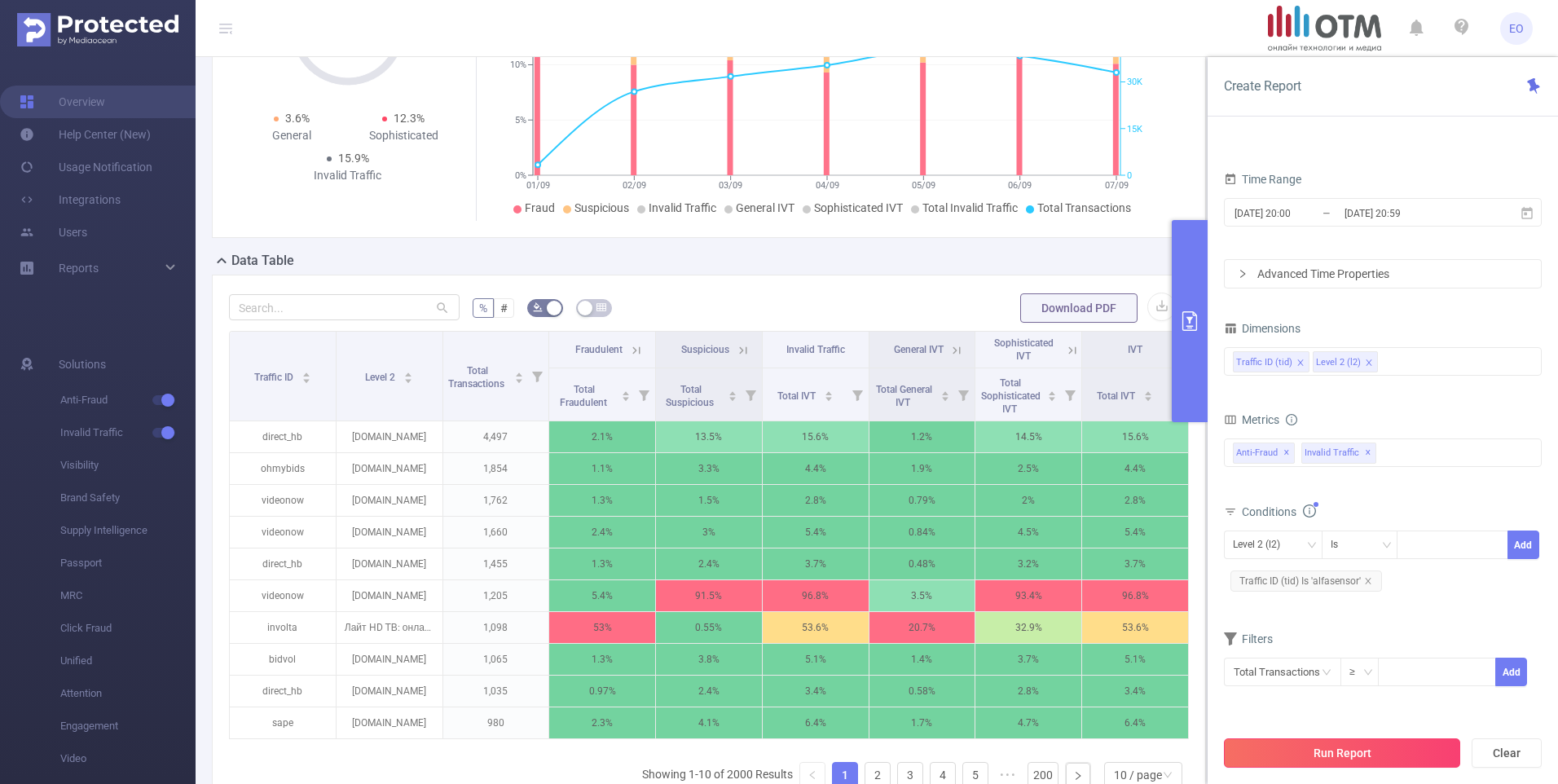
click at [1337, 754] on button "Run Report" at bounding box center [1343, 753] width 237 height 29
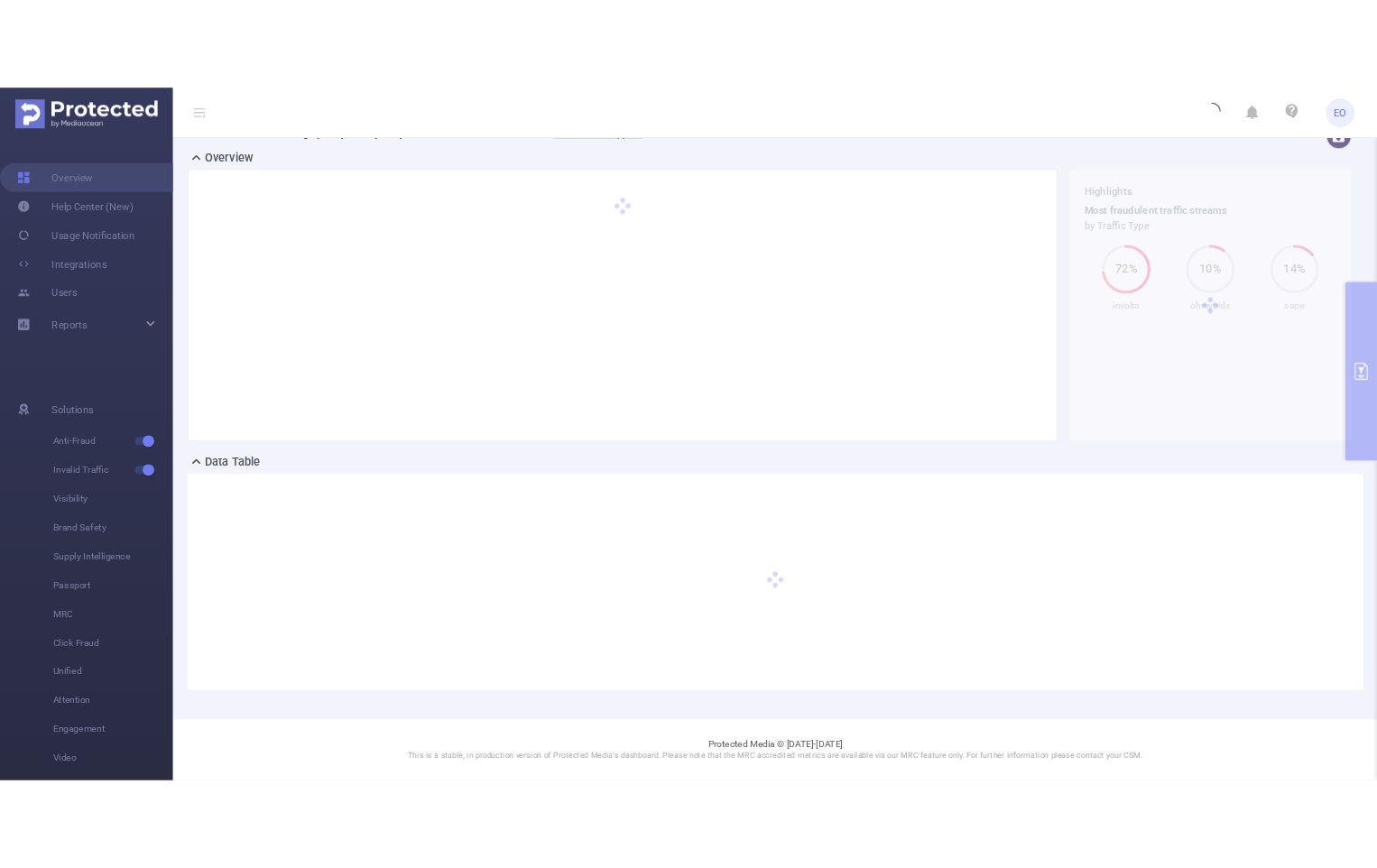
scroll to position [25, 0]
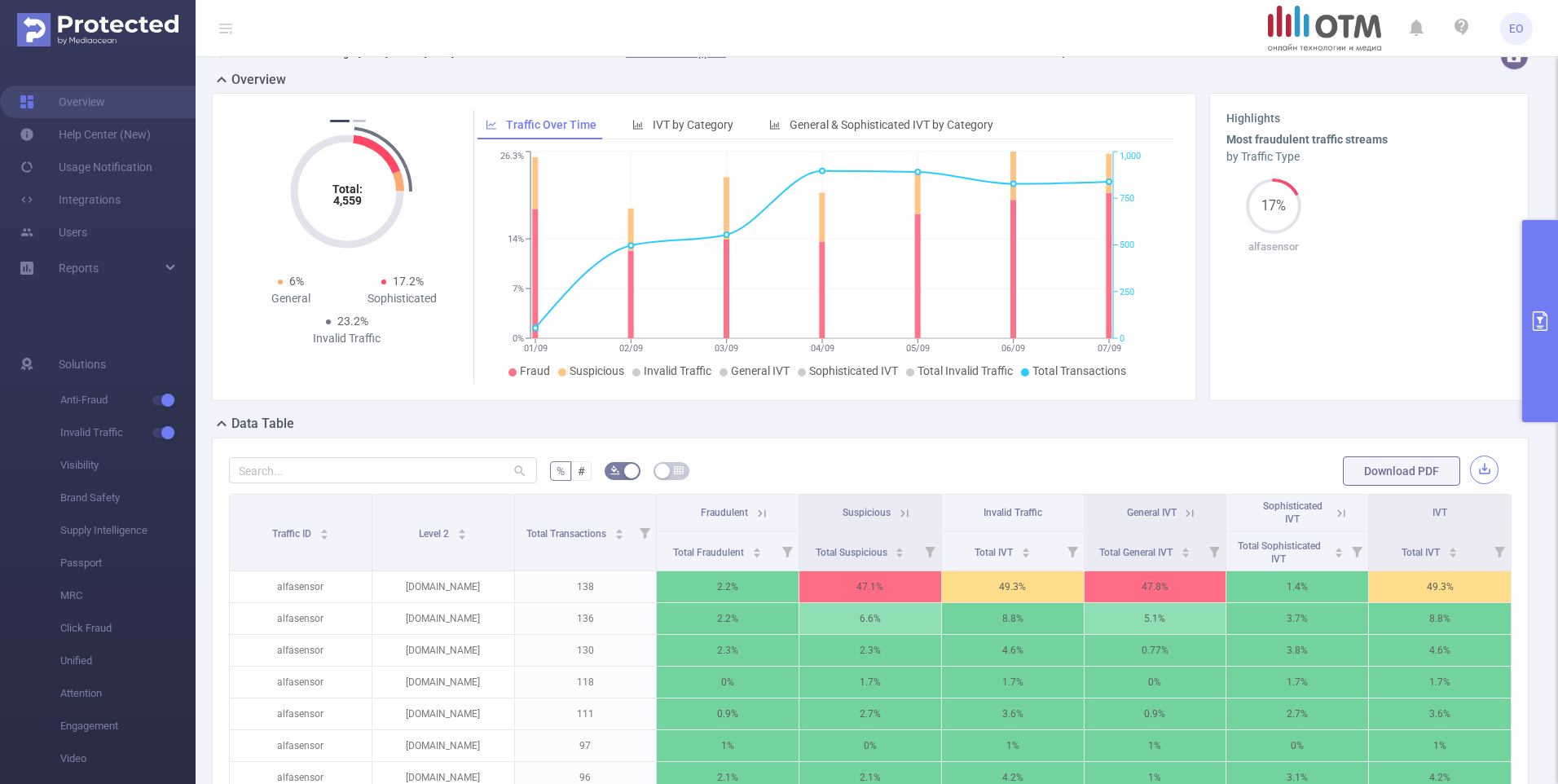
click at [1481, 469] on button "button" at bounding box center [1485, 470] width 29 height 29
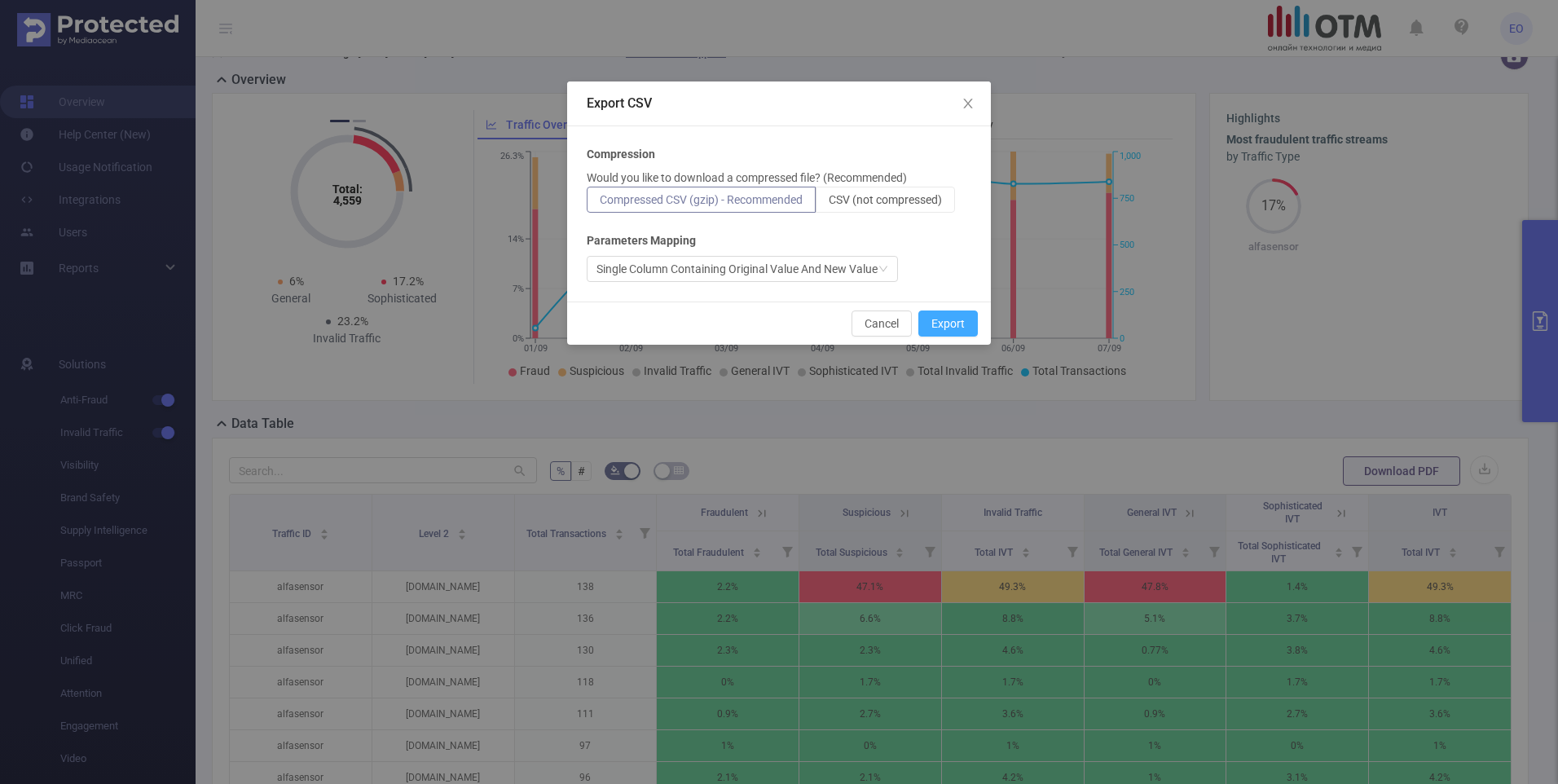
click at [959, 327] on button "Export" at bounding box center [948, 323] width 60 height 26
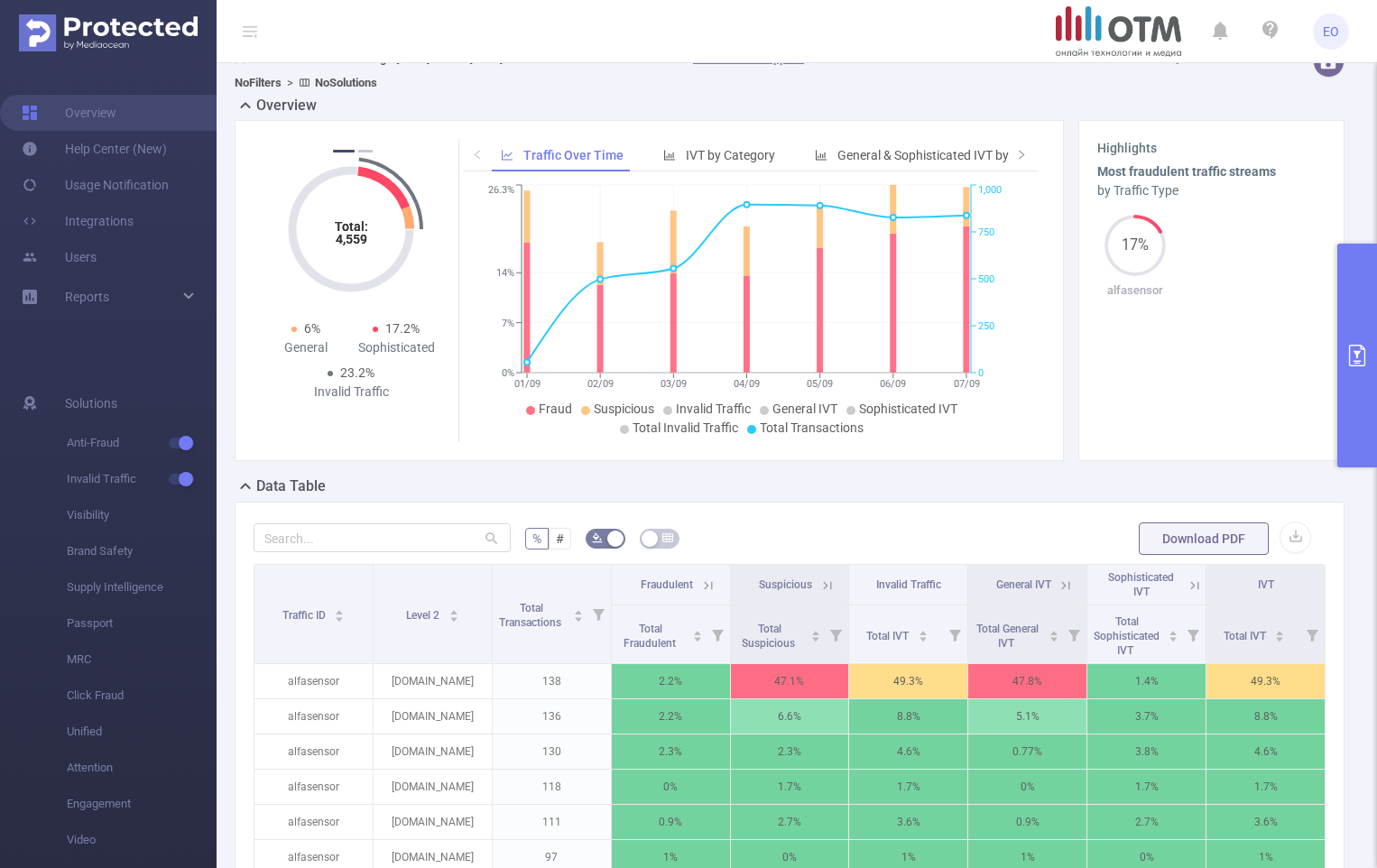
click at [1350, 317] on button "primary" at bounding box center [1357, 354] width 40 height 223
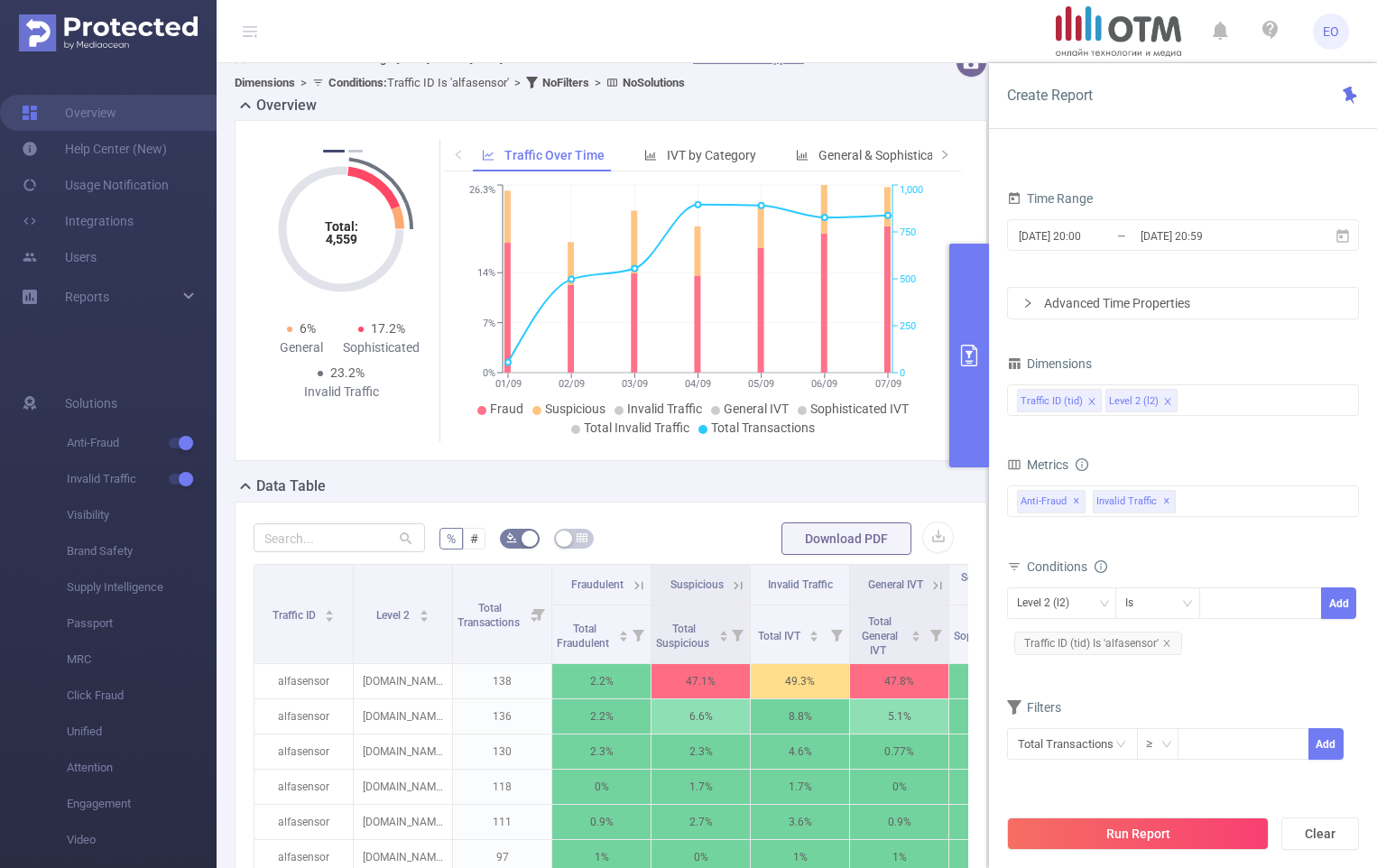
click at [1090, 403] on icon "icon: close" at bounding box center [1092, 401] width 9 height 9
click at [1169, 638] on span "Traffic ID (tid) Is 'alfasensor'" at bounding box center [1098, 643] width 168 height 24
click at [1169, 645] on icon "icon: close" at bounding box center [1167, 644] width 9 height 9
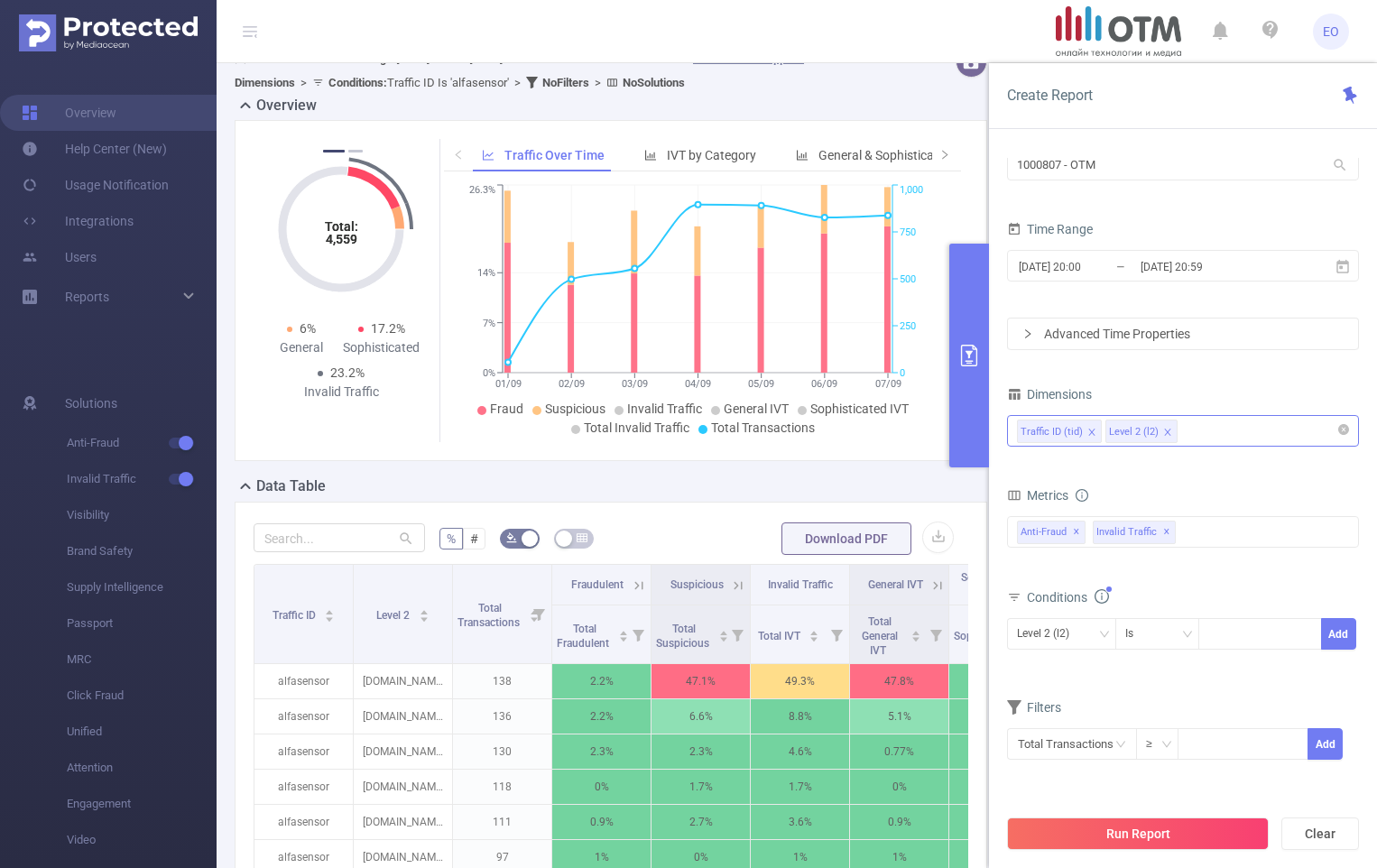
click at [1195, 431] on div "Traffic ID (tid) Level 2 (l2)" at bounding box center [1183, 431] width 332 height 30
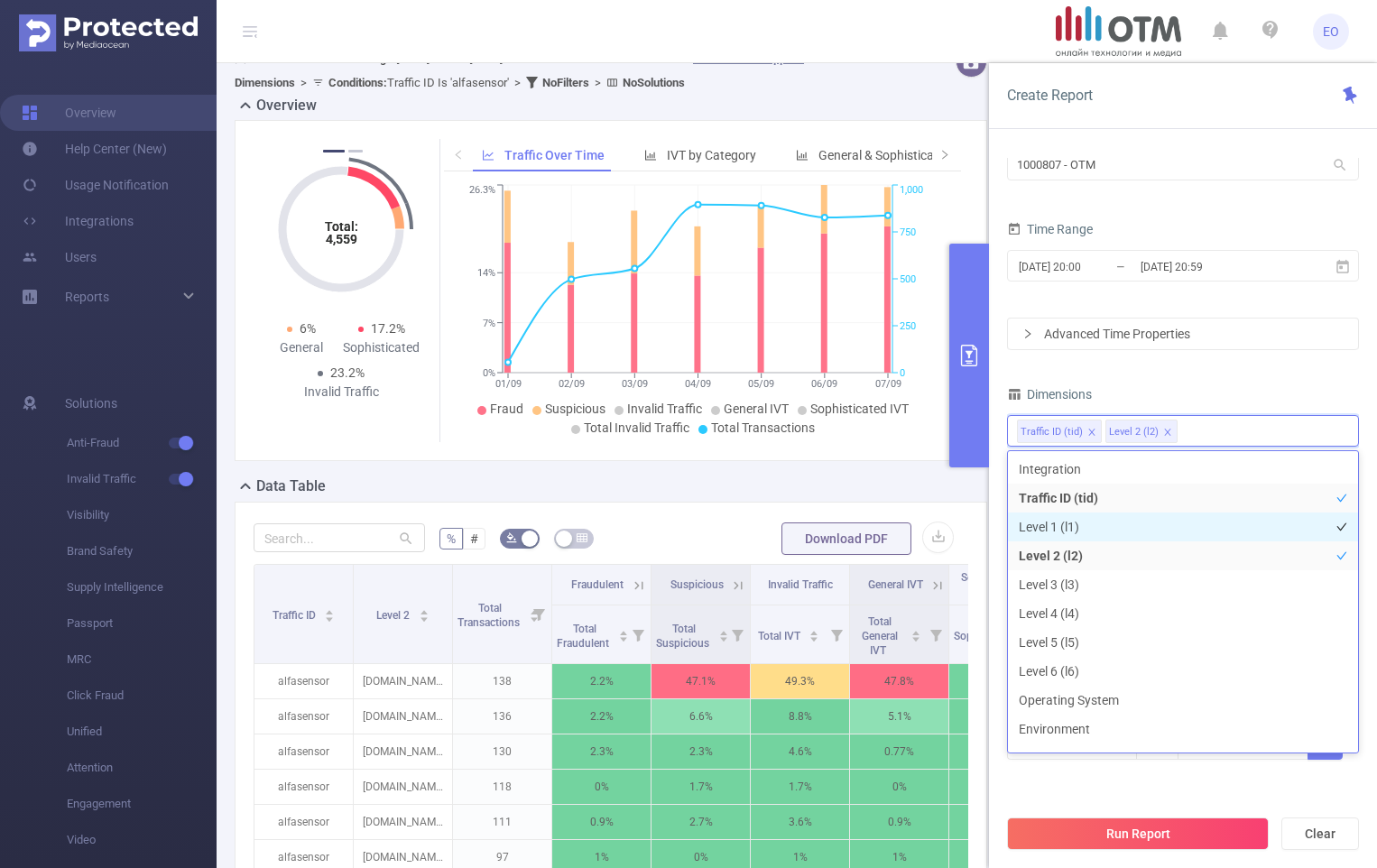
click at [1062, 530] on li "Level 1 (l1)" at bounding box center [1182, 527] width 350 height 29
click at [1090, 434] on icon "icon: close" at bounding box center [1092, 433] width 9 height 9
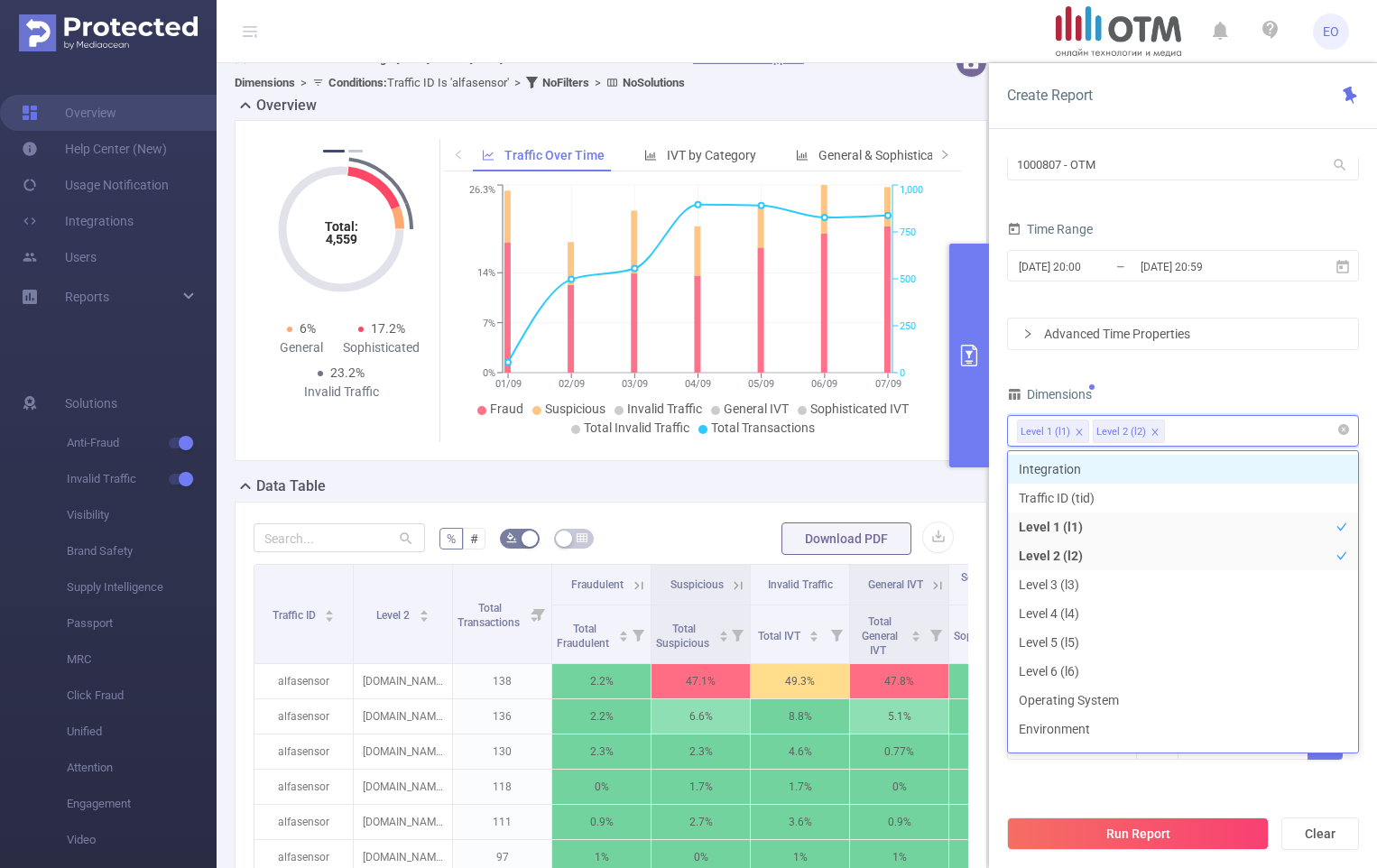
click at [1182, 379] on div "PID 1000807 - OTM 1000807 - OTM Time Range [DATE] 20:00 _ [DATE] 20:59 Advanced…" at bounding box center [1182, 450] width 352 height 667
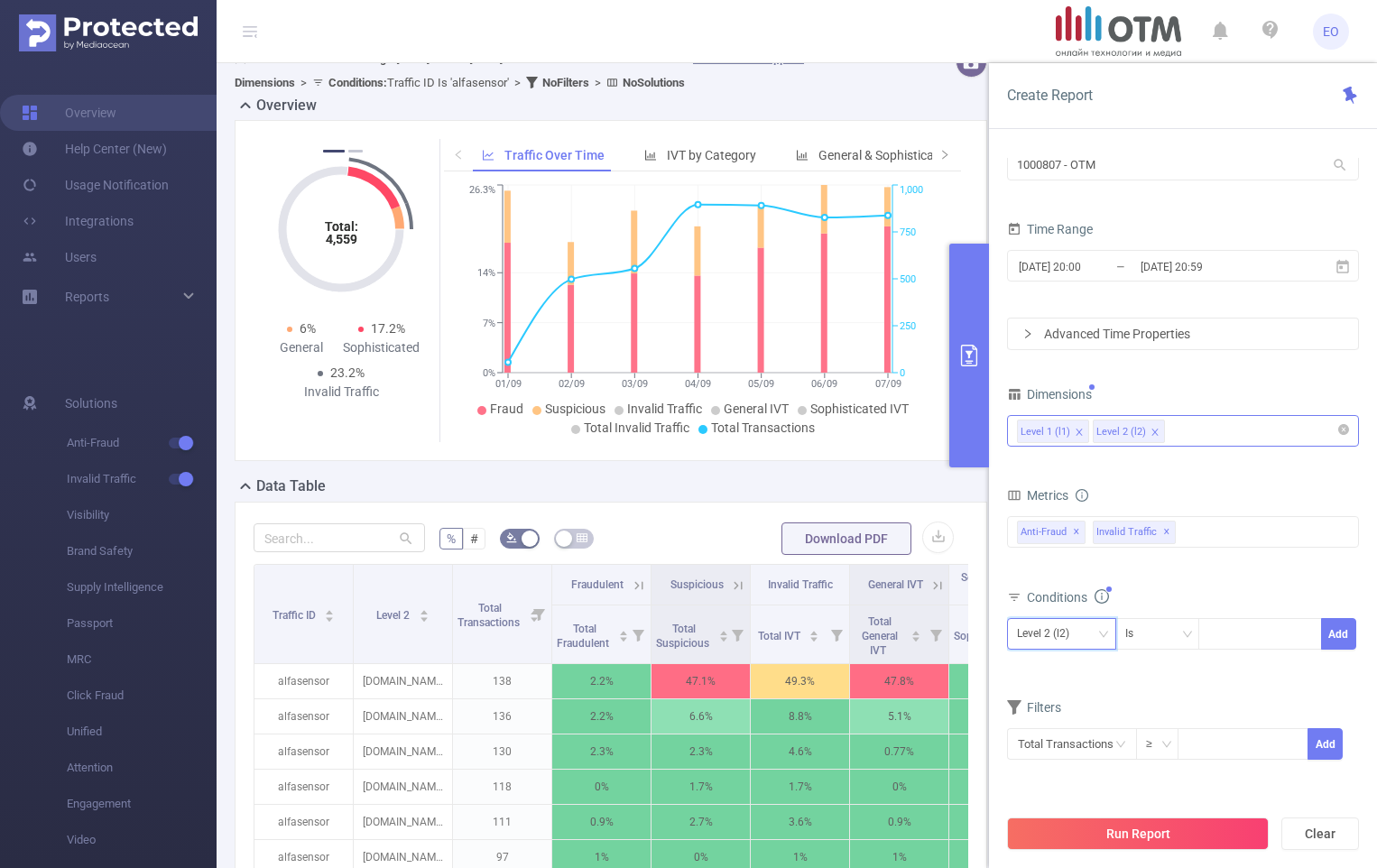
click at [1071, 631] on div "Level 2 (l2)" at bounding box center [1049, 634] width 65 height 30
click at [1067, 666] on li "Level 1 (l1)" at bounding box center [1061, 671] width 109 height 29
click at [1253, 630] on div at bounding box center [1260, 634] width 104 height 30
type input "79"
click at [1336, 636] on button "Add" at bounding box center [1338, 634] width 35 height 32
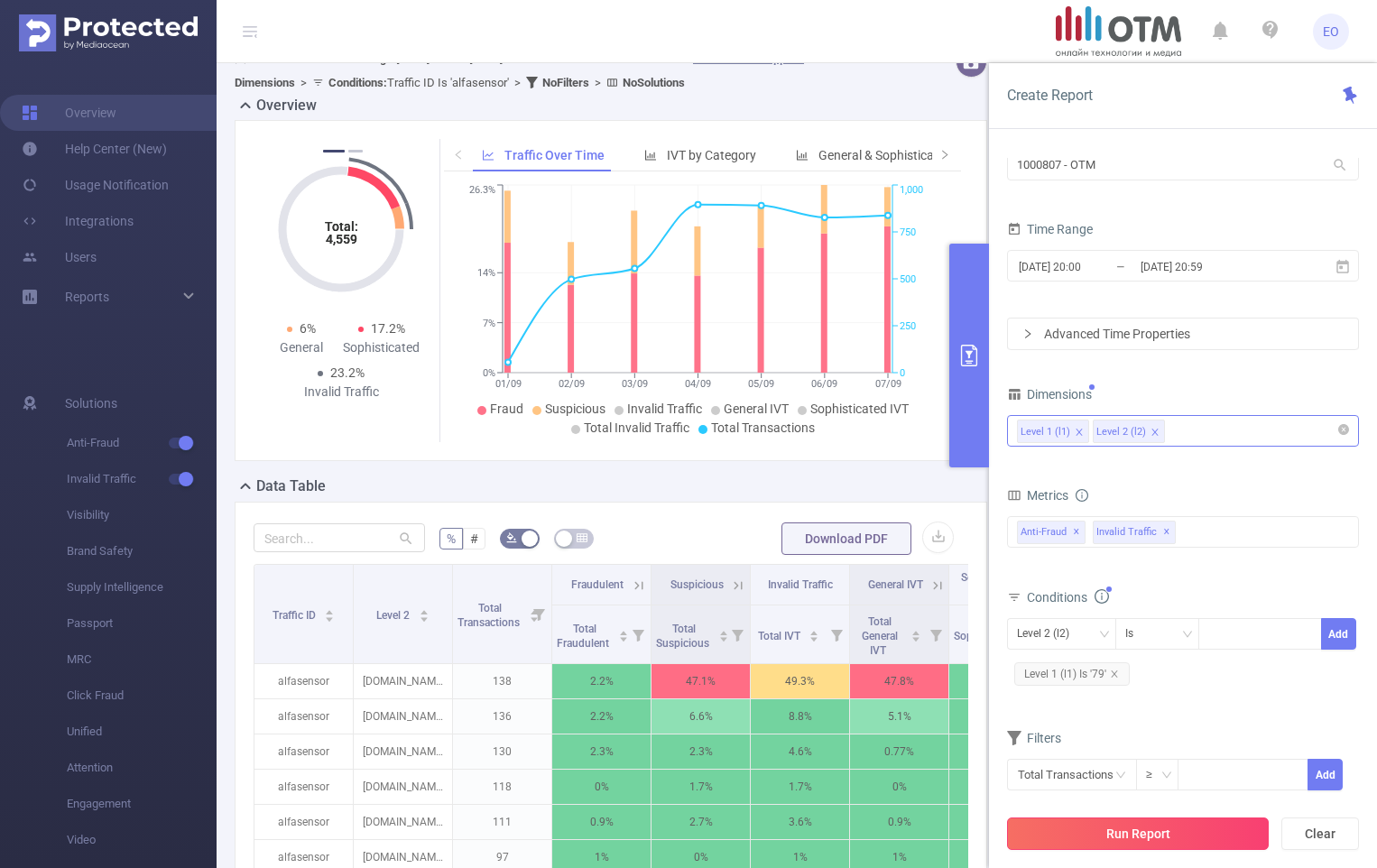
click at [1140, 838] on button "Run Report" at bounding box center [1138, 833] width 262 height 32
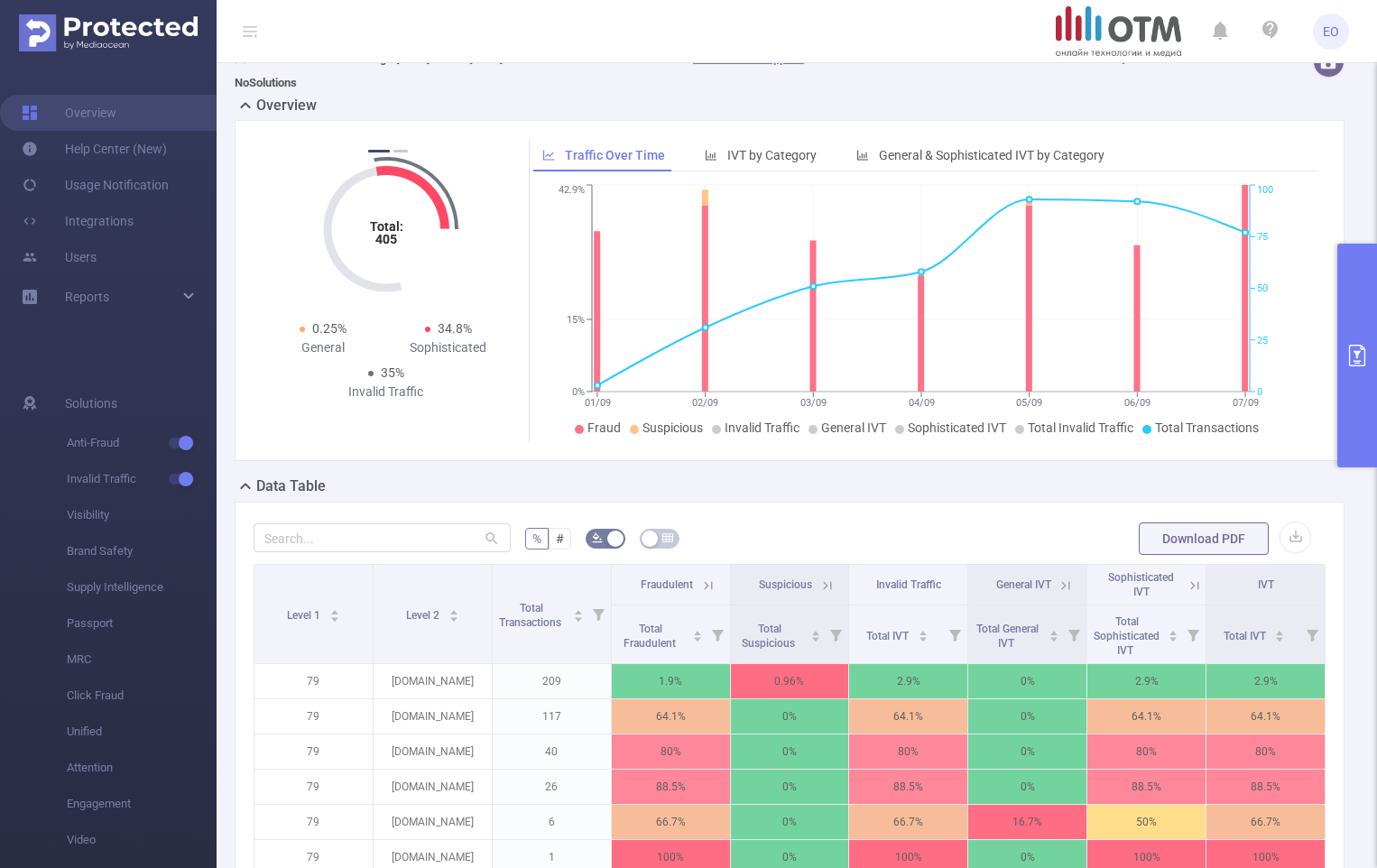
click at [1345, 287] on button "primary" at bounding box center [1357, 354] width 40 height 223
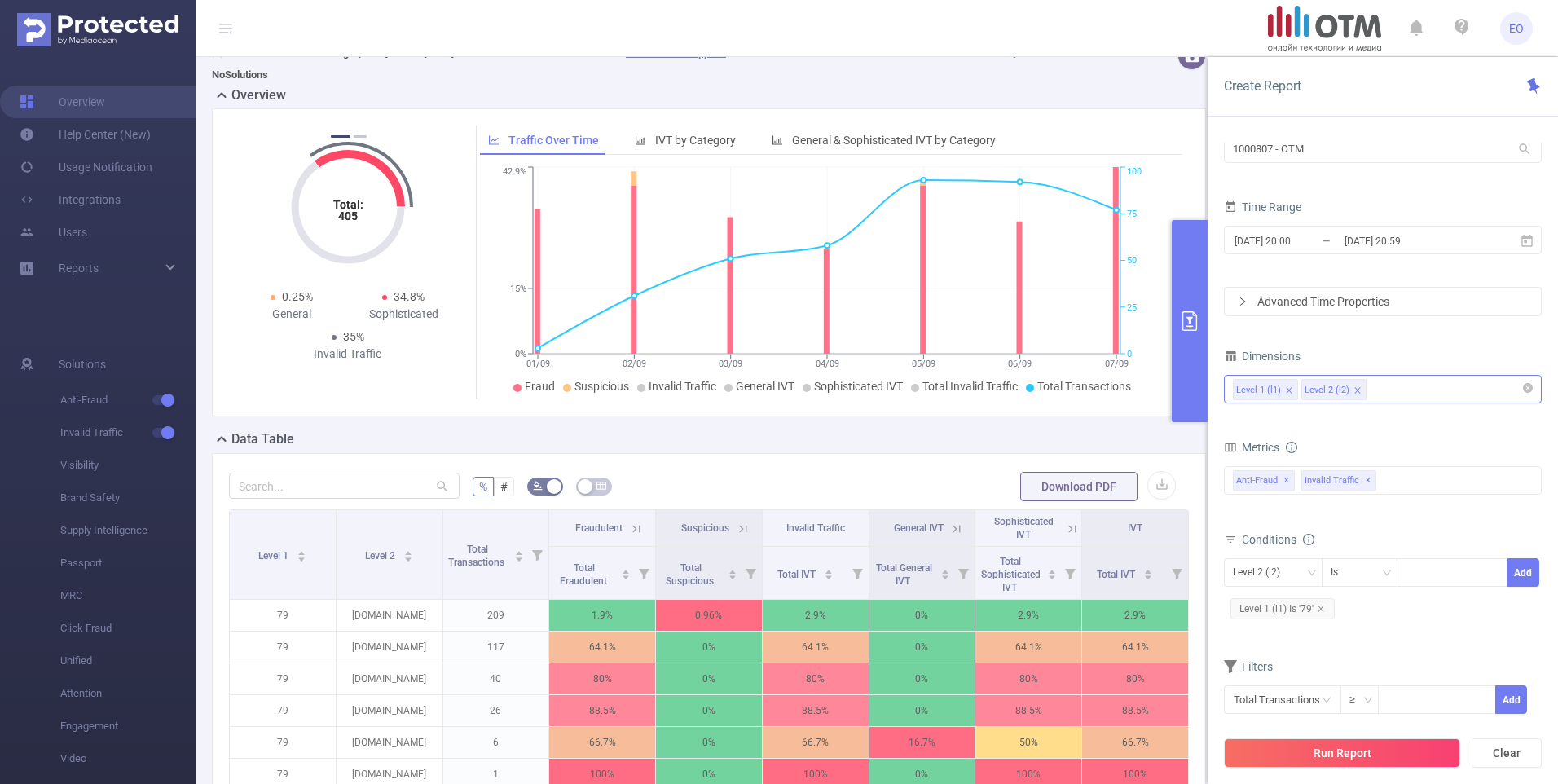
click at [1200, 295] on button "primary" at bounding box center [1190, 320] width 36 height 202
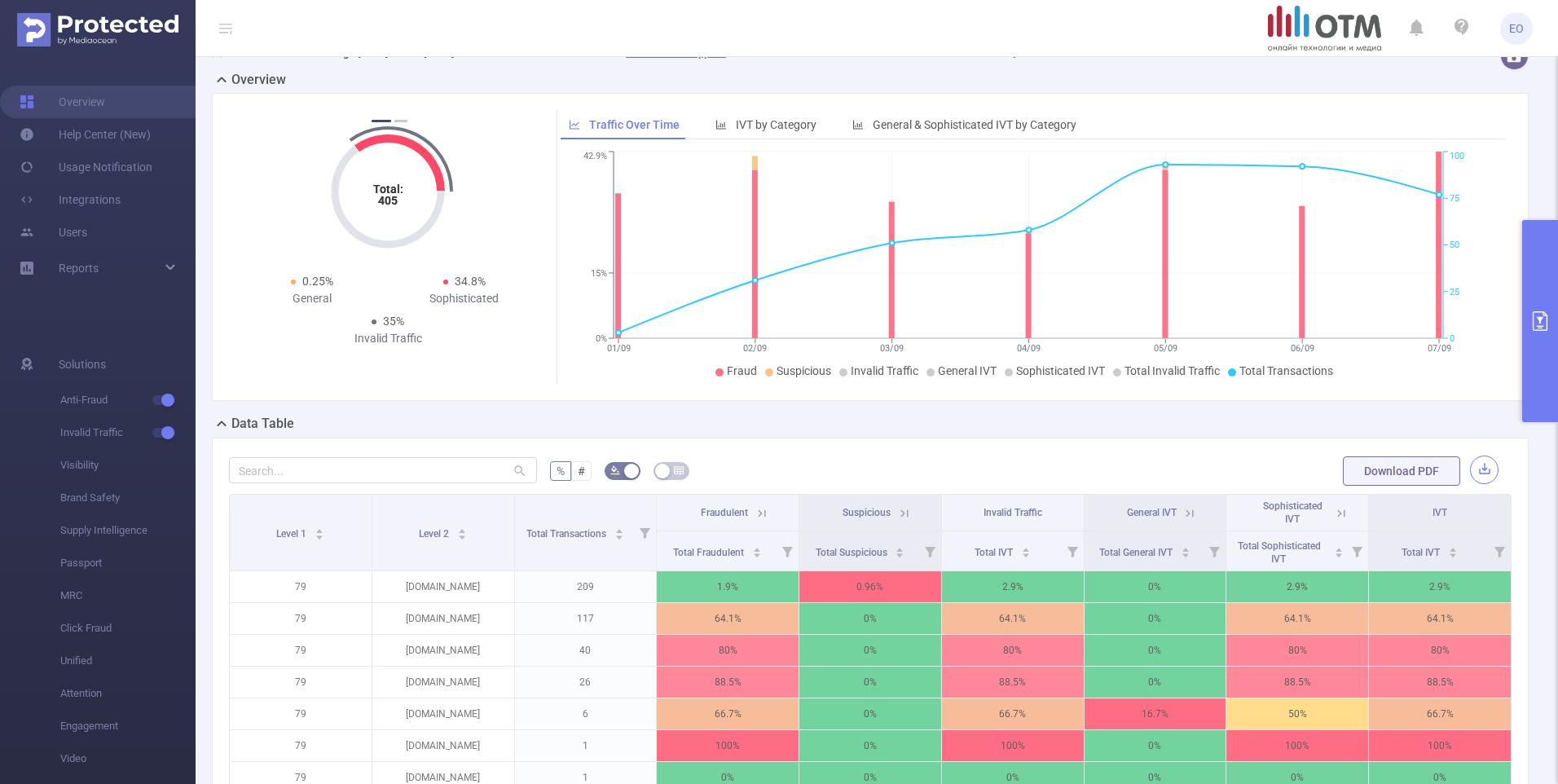
click at [1470, 470] on button "button" at bounding box center [1485, 470] width 29 height 29
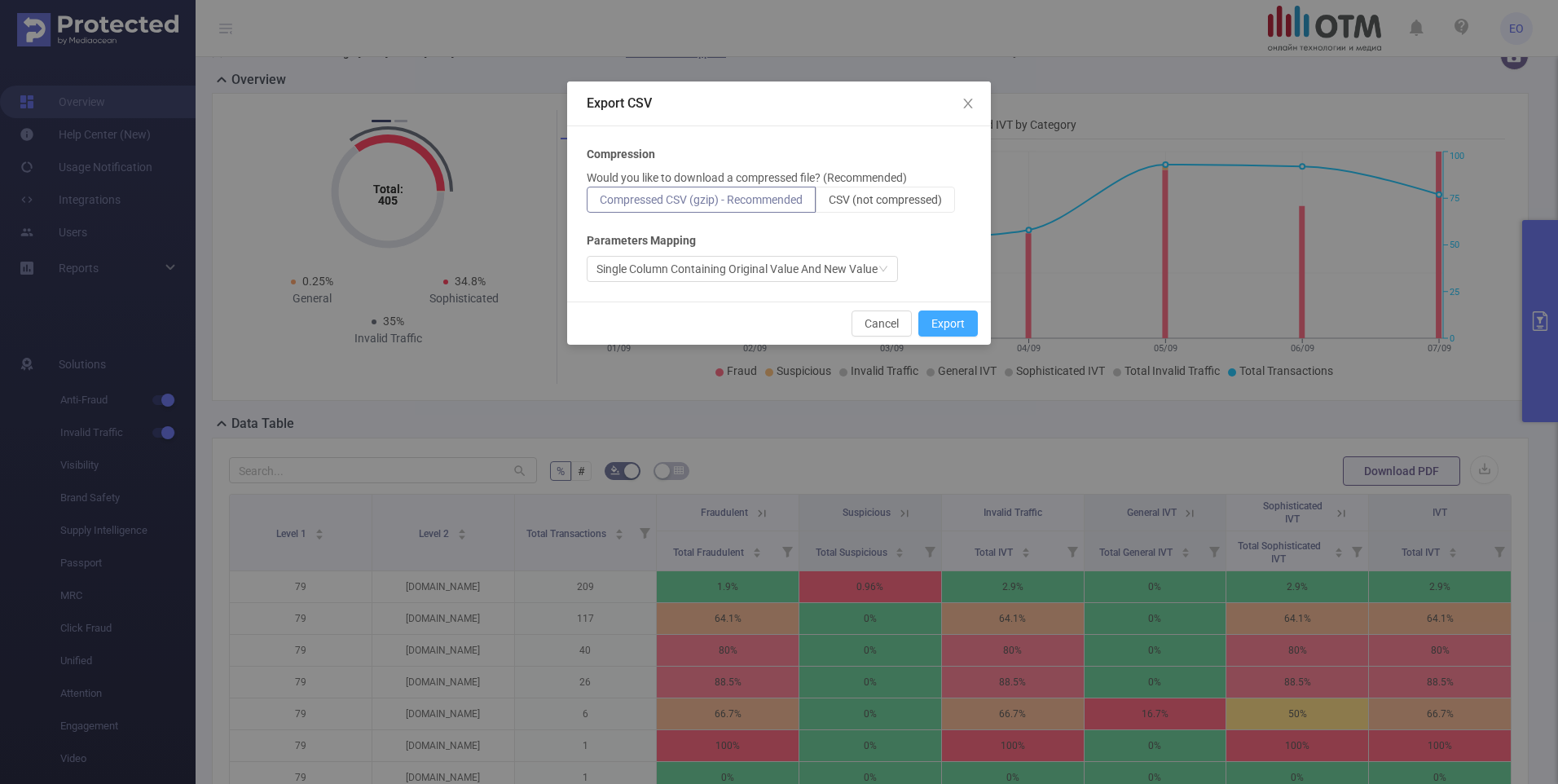
click at [971, 323] on button "Export" at bounding box center [948, 323] width 60 height 26
